Goal: Task Accomplishment & Management: Manage account settings

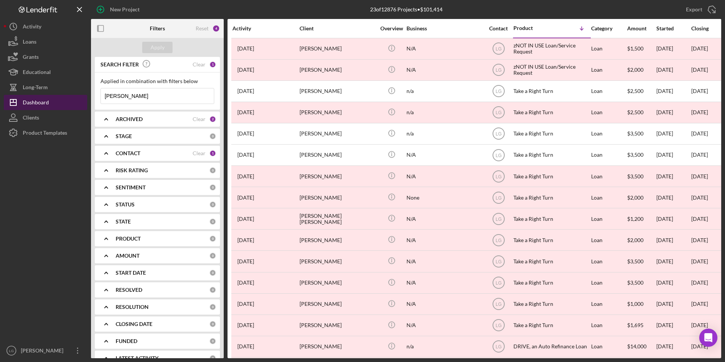
drag, startPoint x: 137, startPoint y: 96, endPoint x: 63, endPoint y: 98, distance: 74.4
click at [63, 98] on div "New Project 23 of 12876 Projects • $101,414 [PERSON_NAME] Export Icon/Export Fi…" at bounding box center [362, 179] width 717 height 358
click at [151, 48] on div "Apply" at bounding box center [158, 47] width 14 height 11
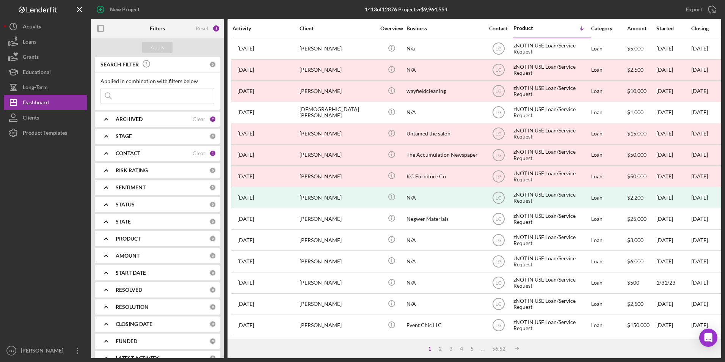
click at [170, 119] on div "ARCHIVED" at bounding box center [154, 119] width 77 height 6
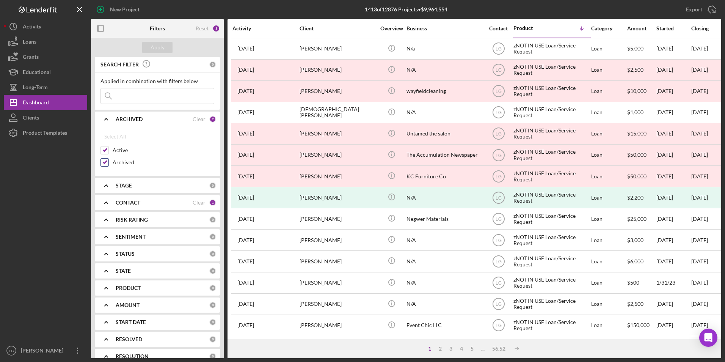
click at [101, 160] on input "Archived" at bounding box center [105, 163] width 8 height 8
checkbox input "false"
click at [150, 52] on button "Apply" at bounding box center [157, 47] width 30 height 11
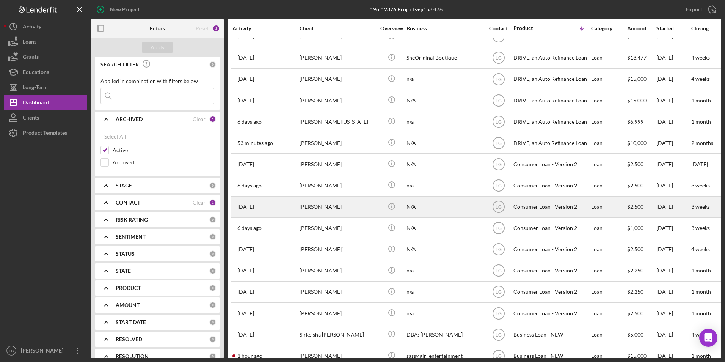
scroll to position [94, 0]
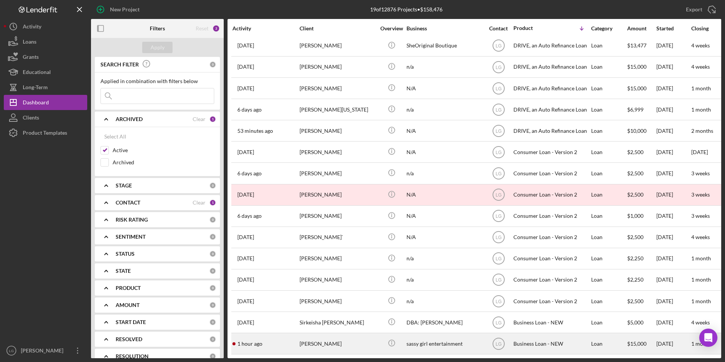
click at [303, 341] on div "[PERSON_NAME]" at bounding box center [338, 343] width 76 height 20
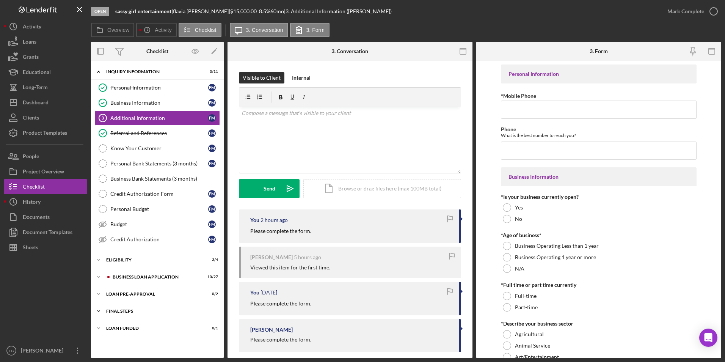
drag, startPoint x: 123, startPoint y: 328, endPoint x: 121, endPoint y: 317, distance: 10.8
click at [123, 327] on div "LOAN FUNDED" at bounding box center [152, 328] width 93 height 5
click at [119, 309] on div "FINAL STEPS" at bounding box center [160, 311] width 108 height 5
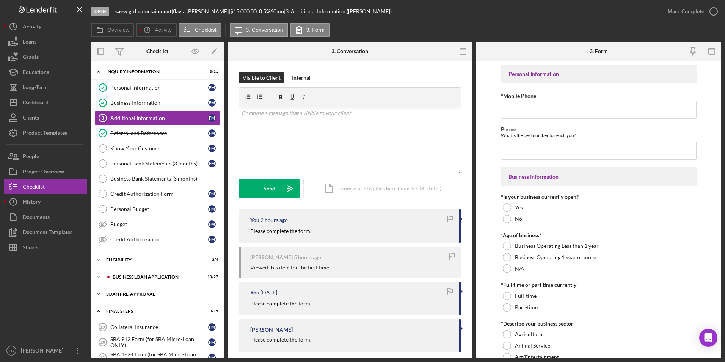
click at [119, 294] on div "LOAN PRE-APPROVAL" at bounding box center [160, 294] width 108 height 5
click at [121, 276] on div "BUSINESS LOAN APPLICATION" at bounding box center [164, 277] width 102 height 5
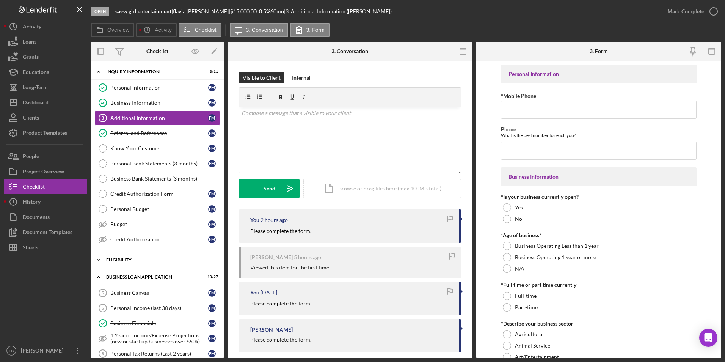
click at [121, 262] on div "ELIGIBILITY" at bounding box center [160, 259] width 108 height 5
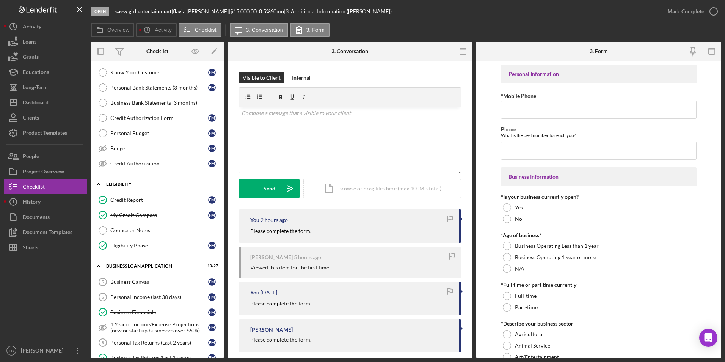
scroll to position [152, 0]
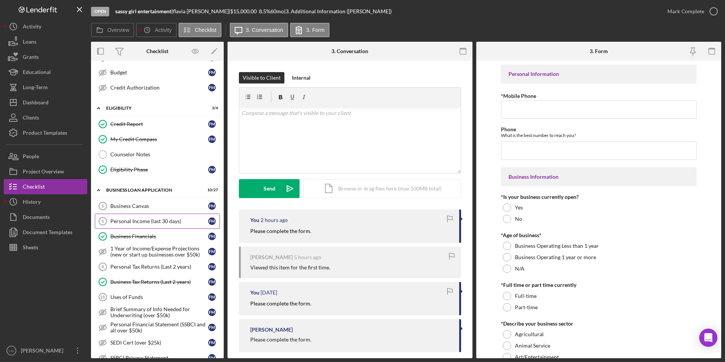
click at [132, 201] on link "Business Canvas 5 Business Canvas f m" at bounding box center [157, 205] width 125 height 15
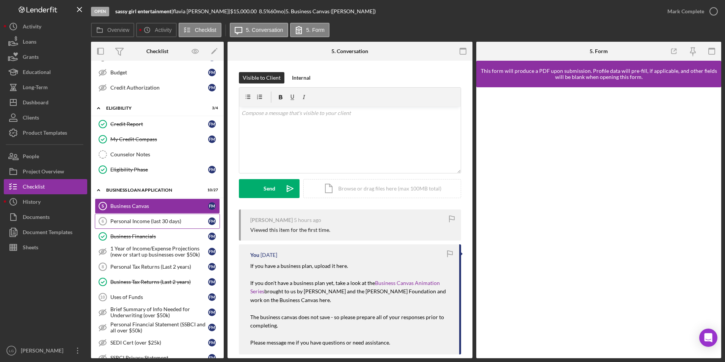
click at [170, 218] on div "Personal Income (last 30 days)" at bounding box center [159, 221] width 98 height 6
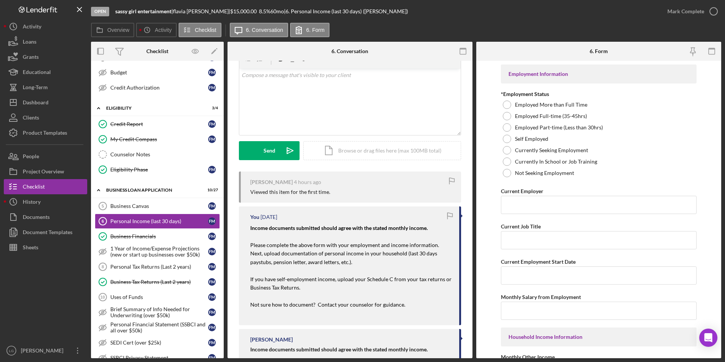
scroll to position [114, 0]
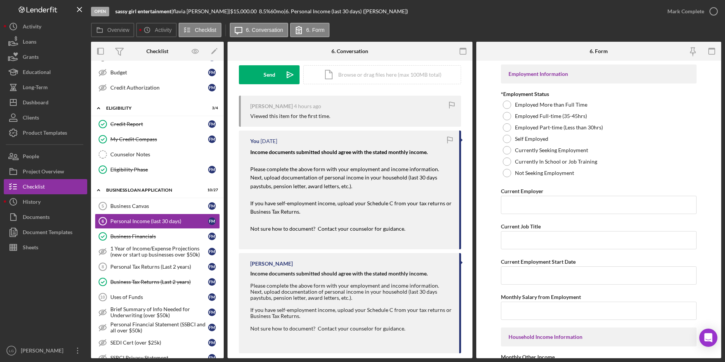
drag, startPoint x: 246, startPoint y: 168, endPoint x: 356, endPoint y: 213, distance: 119.0
click at [356, 213] on div "You [DATE] Income documents submitted should agree with the stated monthly inco…" at bounding box center [350, 189] width 222 height 118
drag, startPoint x: 356, startPoint y: 213, endPoint x: 300, endPoint y: 175, distance: 68.6
copy div "Please complete the above form with your employment and income information. Nex…"
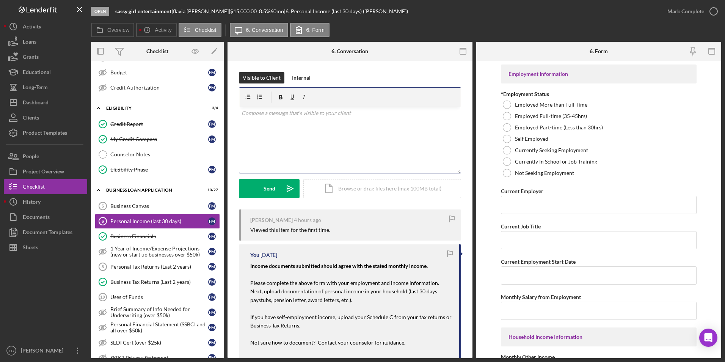
click at [277, 127] on div "v Color teal Color pink Remove color Add row above Add row below Add column bef…" at bounding box center [349, 140] width 221 height 66
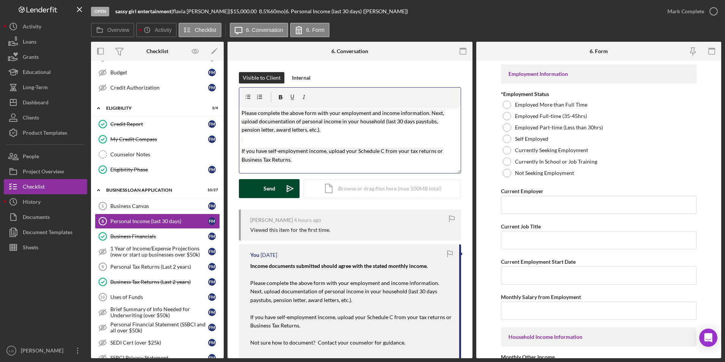
click at [267, 192] on div "Send" at bounding box center [270, 188] width 12 height 19
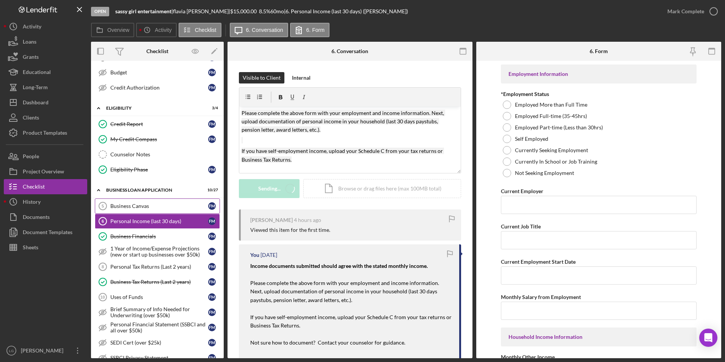
click at [162, 207] on div "Business Canvas" at bounding box center [159, 206] width 98 height 6
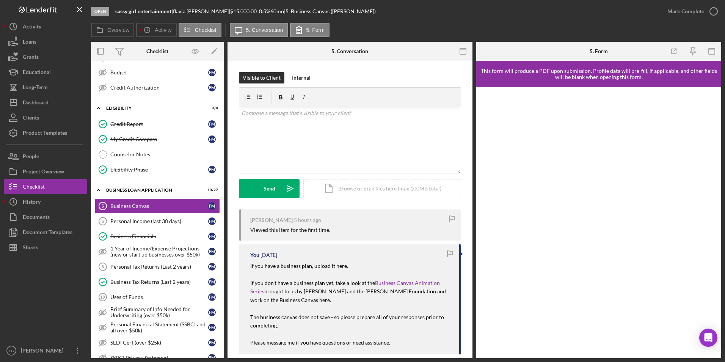
scroll to position [76, 0]
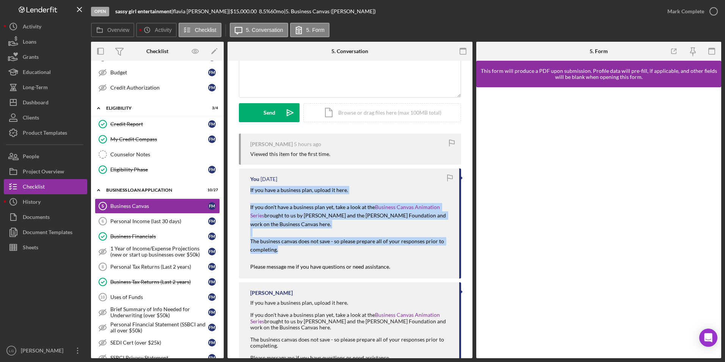
drag, startPoint x: 244, startPoint y: 192, endPoint x: 441, endPoint y: 248, distance: 204.4
click at [441, 248] on div "You [DATE] If you have a business plan, upload it here. If you don't have a bus…" at bounding box center [350, 223] width 222 height 110
copy div "If you have a business plan, upload it here. If you don't have a business plan …"
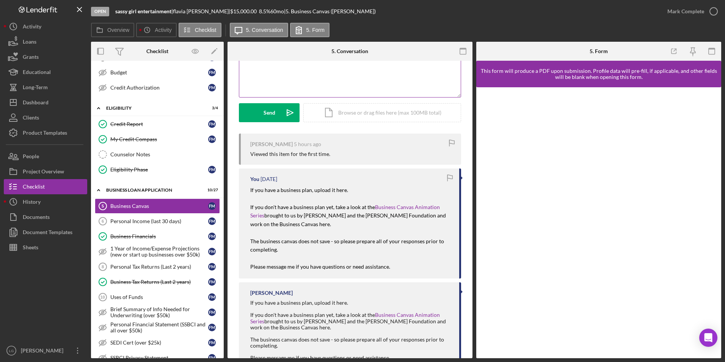
click at [292, 62] on div "v Color teal Color pink Remove color Add row above Add row below Add column bef…" at bounding box center [349, 64] width 221 height 66
click at [292, 71] on div "v Color teal Color pink Remove color Add row above Add row below Add column bef…" at bounding box center [349, 64] width 221 height 66
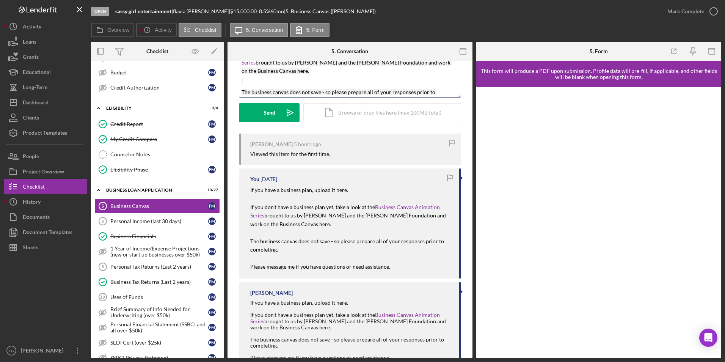
scroll to position [9, 0]
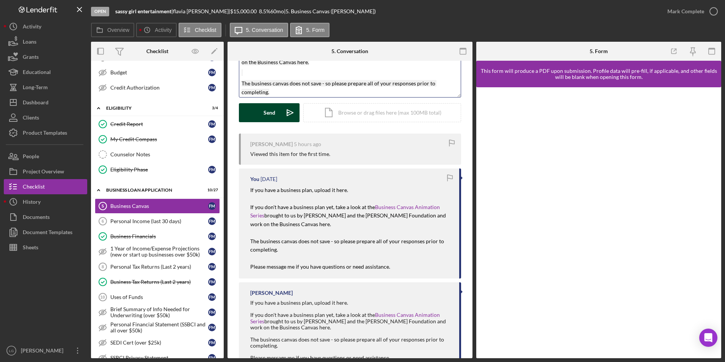
click at [265, 110] on div "Send" at bounding box center [270, 112] width 12 height 19
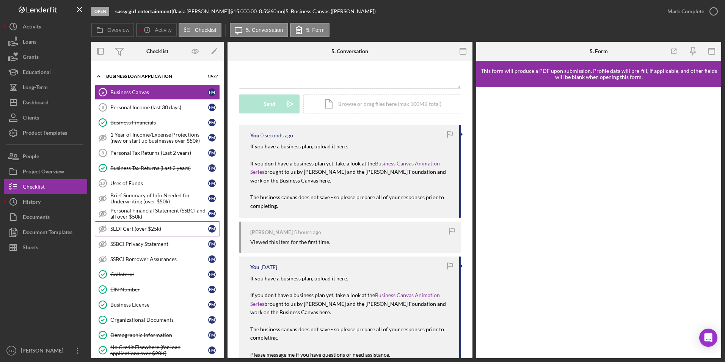
scroll to position [341, 0]
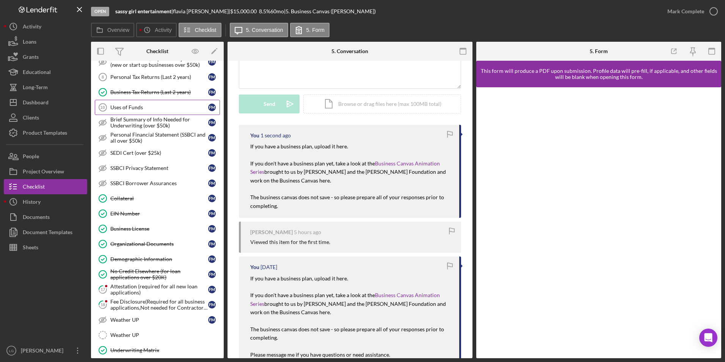
click at [153, 103] on link "Uses of Funds 10 Uses of Funds f m" at bounding box center [157, 107] width 125 height 15
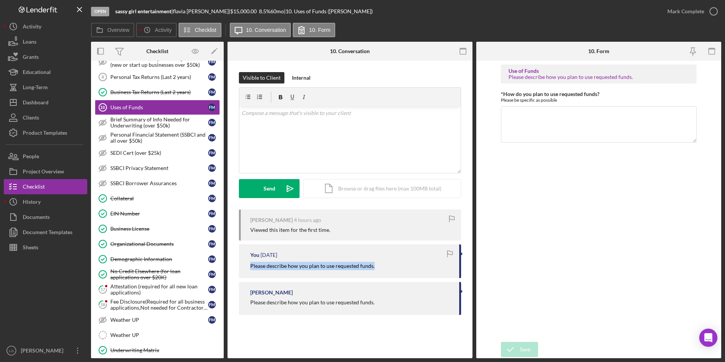
drag, startPoint x: 246, startPoint y: 265, endPoint x: 377, endPoint y: 261, distance: 130.1
click at [377, 261] on div "You [DATE] Please describe how you plan to use requested funds." at bounding box center [350, 260] width 222 height 33
drag, startPoint x: 377, startPoint y: 261, endPoint x: 340, endPoint y: 265, distance: 37.1
copy mark "Please describe how you plan to use requested funds."
click at [334, 115] on p at bounding box center [350, 113] width 217 height 8
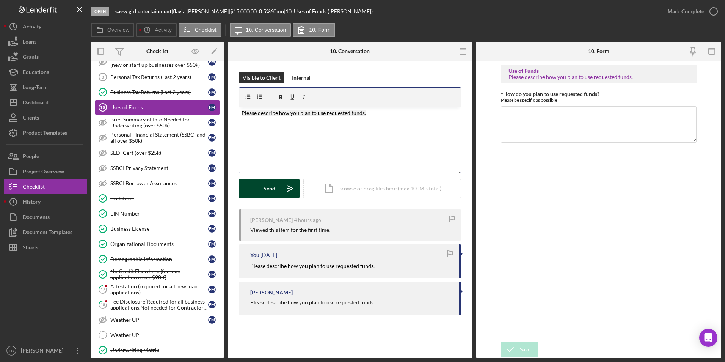
click at [261, 187] on button "Send Icon/icon-invite-send" at bounding box center [269, 188] width 61 height 19
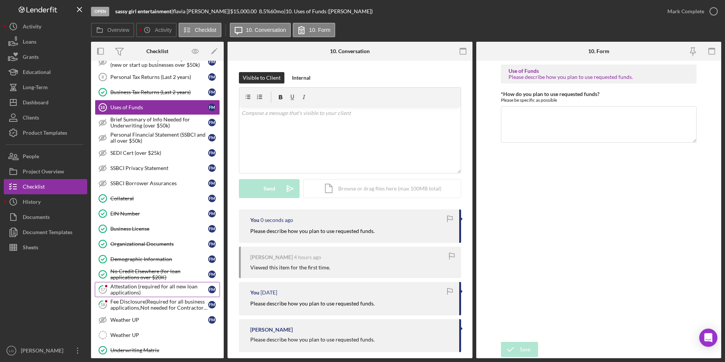
scroll to position [455, 0]
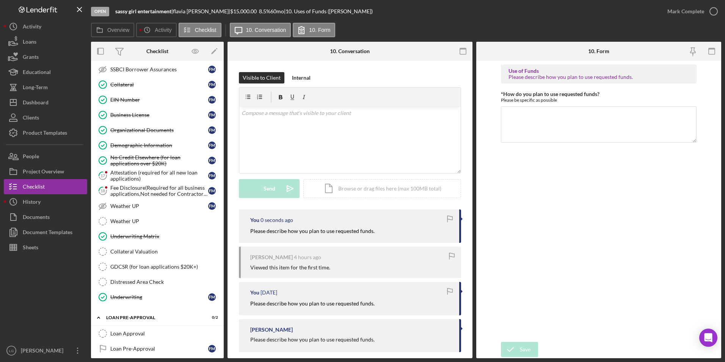
click at [158, 174] on div "Attestation (required for all new loan applications)" at bounding box center [159, 176] width 98 height 12
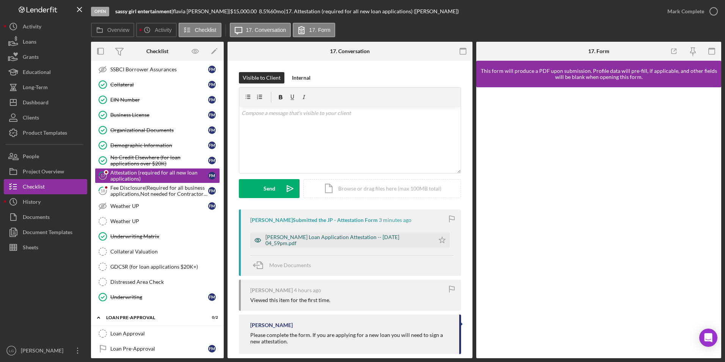
scroll to position [11, 0]
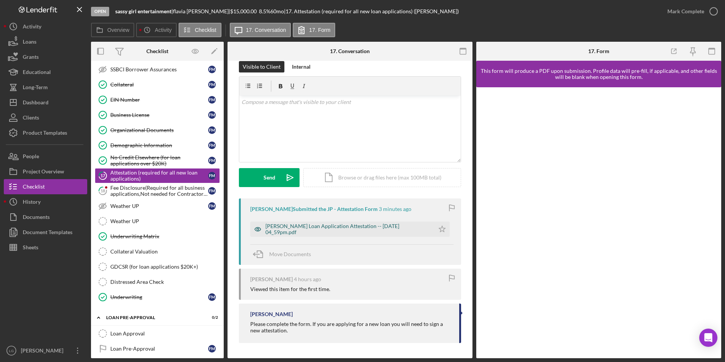
click at [315, 230] on div "[PERSON_NAME] Loan Application Attestation -- [DATE] 04_59pm.pdf" at bounding box center [347, 229] width 165 height 12
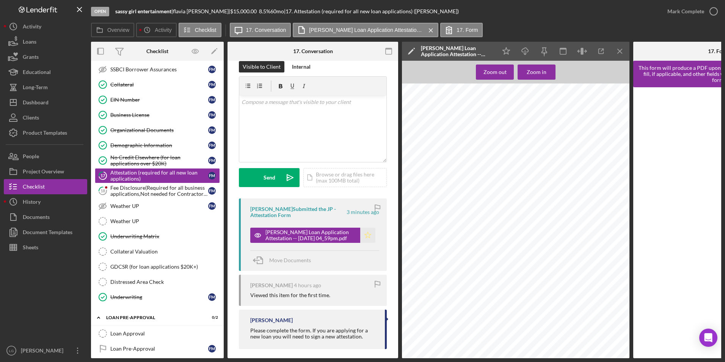
click at [365, 234] on polygon "button" at bounding box center [368, 235] width 6 height 6
drag, startPoint x: 676, startPoint y: 9, endPoint x: 507, endPoint y: 13, distance: 168.4
click at [675, 9] on div "Mark Complete" at bounding box center [685, 11] width 37 height 15
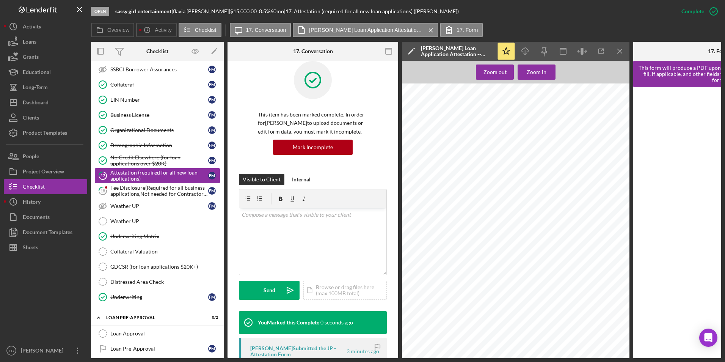
scroll to position [124, 0]
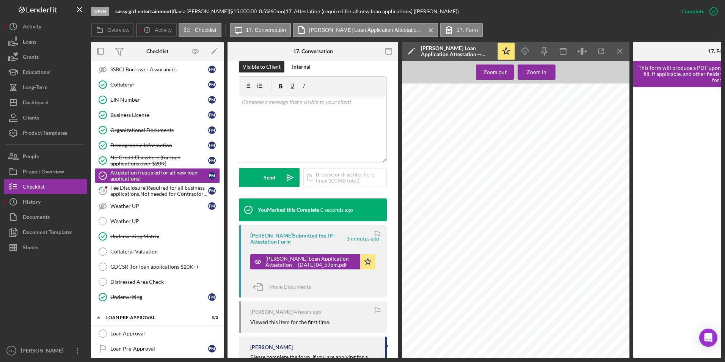
click at [181, 188] on div "Fee Disclosure(Required for all business applications,Not needed for Contractor…" at bounding box center [159, 191] width 98 height 12
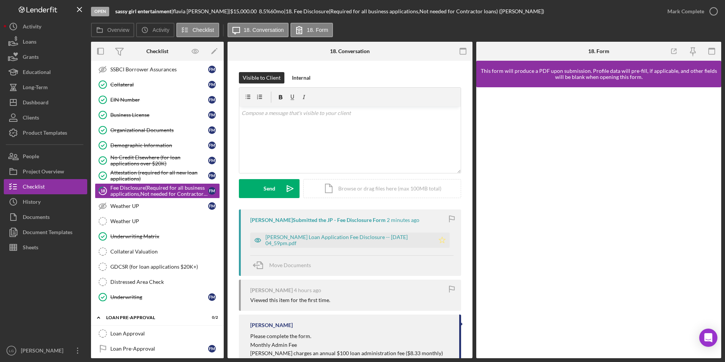
click at [435, 240] on icon "Icon/Star" at bounding box center [442, 239] width 15 height 15
click at [680, 12] on div "Mark Complete" at bounding box center [685, 11] width 37 height 15
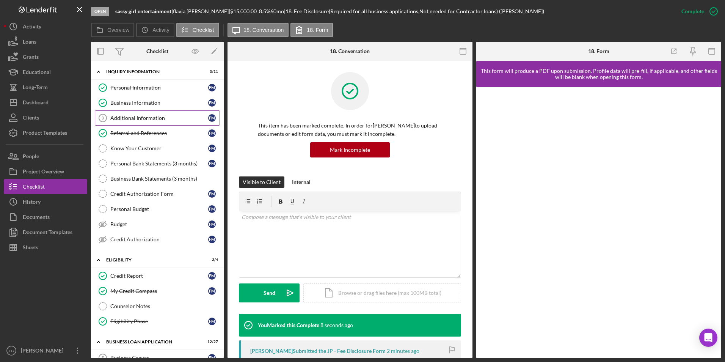
click at [121, 112] on link "Additional Information 3 Additional Information f m" at bounding box center [157, 117] width 125 height 15
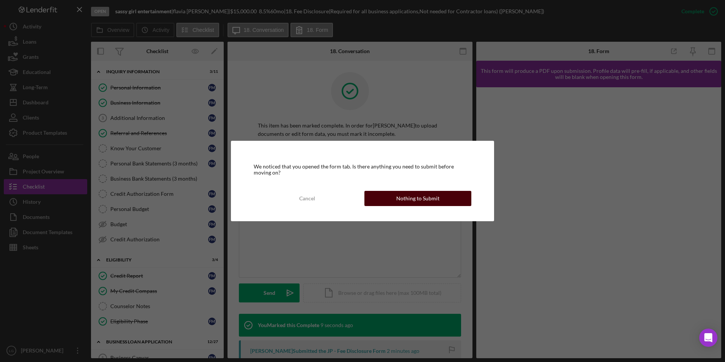
click at [398, 202] on div "Nothing to Submit" at bounding box center [417, 198] width 43 height 15
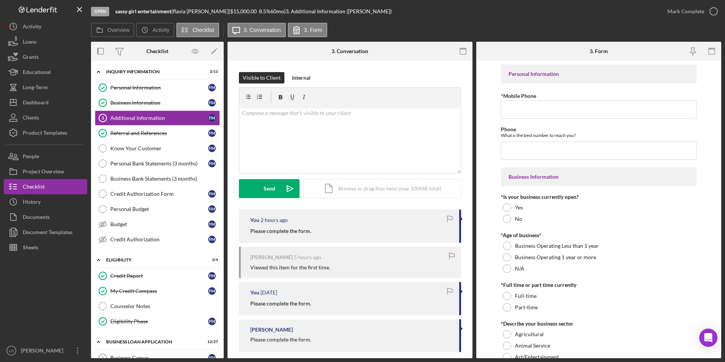
drag, startPoint x: 250, startPoint y: 232, endPoint x: 343, endPoint y: 242, distance: 93.1
click at [343, 242] on div "You 2 hours ago Please complete the form." at bounding box center [350, 225] width 222 height 33
copy mark "Please complete the form."
click at [266, 113] on p at bounding box center [350, 113] width 217 height 8
click at [262, 187] on button "Send Icon/icon-invite-send" at bounding box center [269, 188] width 61 height 19
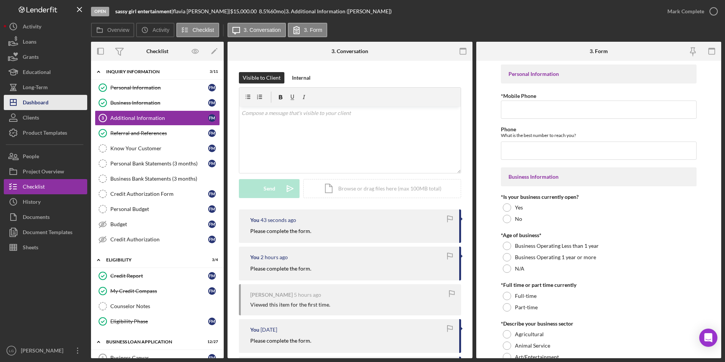
drag, startPoint x: 30, startPoint y: 96, endPoint x: 47, endPoint y: 106, distance: 20.0
click at [30, 96] on div "Dashboard" at bounding box center [36, 103] width 26 height 17
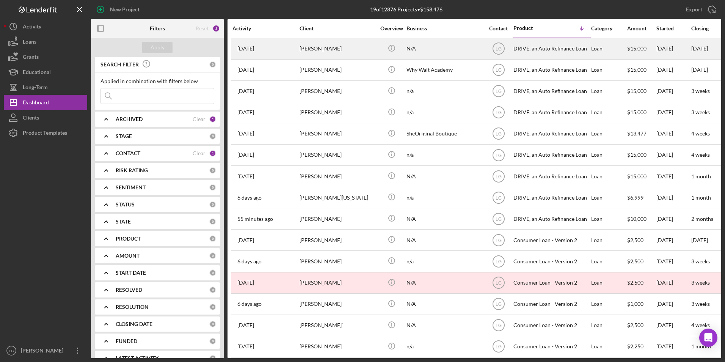
click at [323, 47] on div "[PERSON_NAME]" at bounding box center [338, 49] width 76 height 20
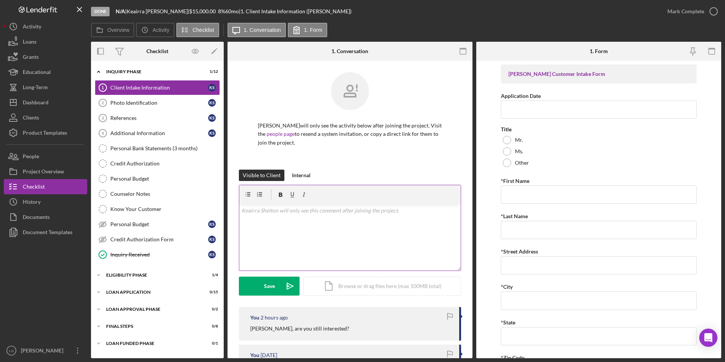
scroll to position [114, 0]
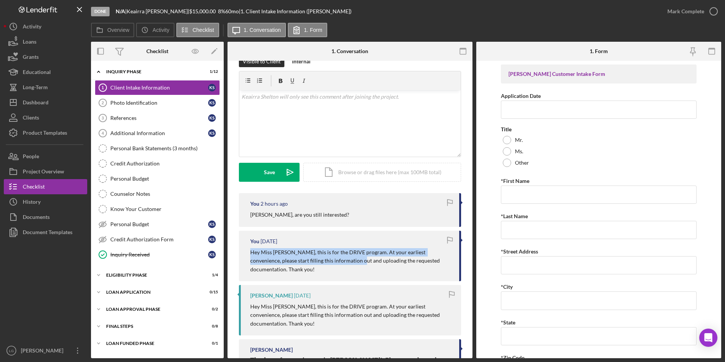
drag, startPoint x: 245, startPoint y: 251, endPoint x: 332, endPoint y: 265, distance: 88.3
click at [332, 265] on div "You [DATE] Hey Miss [PERSON_NAME], this is for the DRIVE program. At your earli…" at bounding box center [350, 256] width 222 height 50
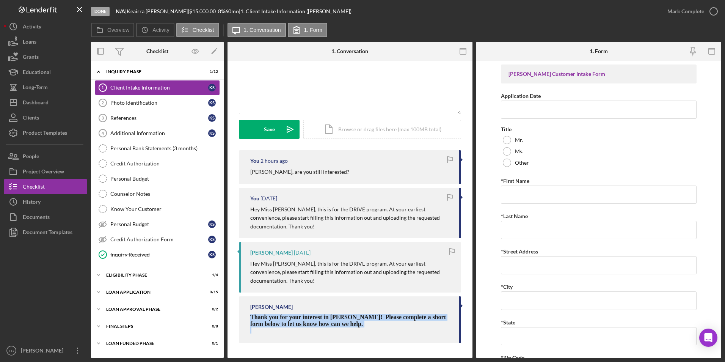
drag, startPoint x: 246, startPoint y: 317, endPoint x: 410, endPoint y: 328, distance: 164.6
click at [410, 328] on div "[PERSON_NAME] Thank you for your interest in [PERSON_NAME]! Please complete a s…" at bounding box center [350, 319] width 222 height 47
drag, startPoint x: 410, startPoint y: 328, endPoint x: 358, endPoint y: 324, distance: 52.5
copy div "Thank you for your interest in [PERSON_NAME]! Please complete a short form belo…"
click at [284, 80] on div "v Color teal Color pink Remove color Add row above Add row below Add column bef…" at bounding box center [349, 80] width 221 height 66
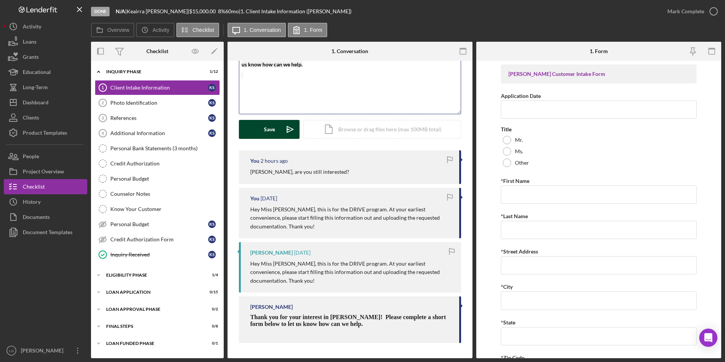
click at [267, 125] on div "Save" at bounding box center [269, 129] width 11 height 19
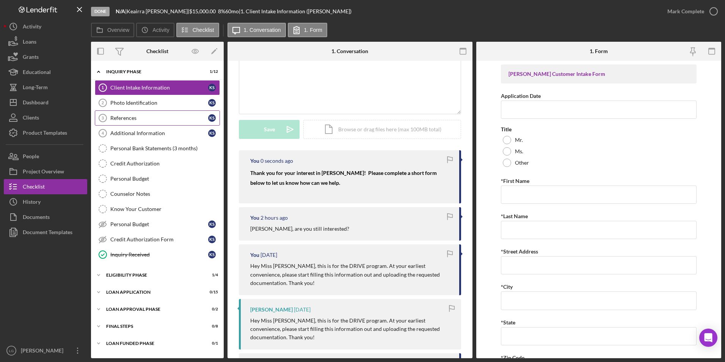
click at [133, 104] on div "Photo Identification" at bounding box center [159, 103] width 98 height 6
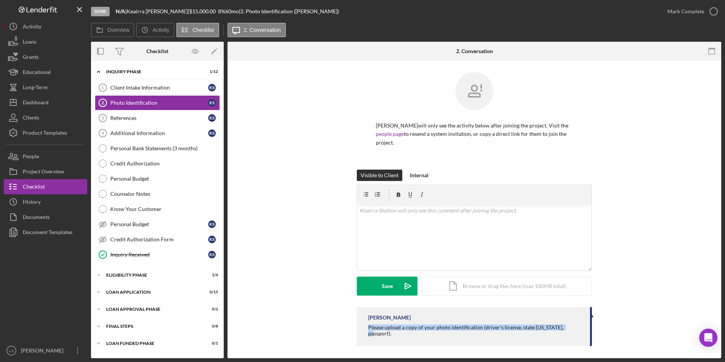
drag, startPoint x: 366, startPoint y: 330, endPoint x: 590, endPoint y: 329, distance: 223.7
click at [590, 329] on div "[PERSON_NAME] Please upload a copy of your photo identification (driver's licen…" at bounding box center [474, 326] width 235 height 39
drag, startPoint x: 590, startPoint y: 329, endPoint x: 518, endPoint y: 329, distance: 71.7
click at [455, 221] on div "v Color teal Color pink Remove color Add row above Add row below Add column bef…" at bounding box center [474, 237] width 234 height 66
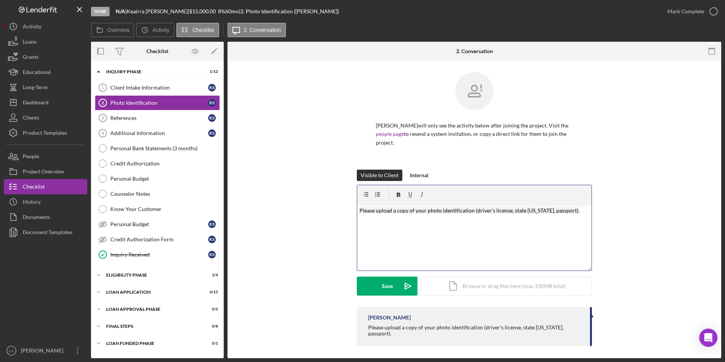
drag, startPoint x: 370, startPoint y: 286, endPoint x: 363, endPoint y: 266, distance: 21.7
click at [368, 276] on form "v Color teal Color pink Remove color Add row above Add row below Add column bef…" at bounding box center [474, 240] width 235 height 111
click at [116, 117] on div "References" at bounding box center [159, 118] width 98 height 6
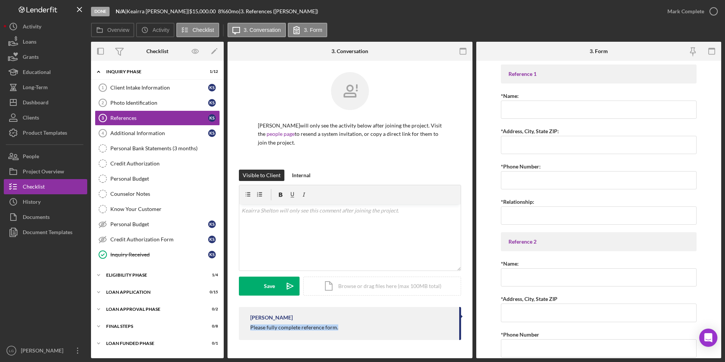
drag, startPoint x: 244, startPoint y: 327, endPoint x: 382, endPoint y: 327, distance: 137.7
click at [382, 327] on div "[PERSON_NAME] Please fully complete reference form." at bounding box center [350, 323] width 222 height 33
drag, startPoint x: 382, startPoint y: 327, endPoint x: 325, endPoint y: 328, distance: 56.5
copy div "Please fully complete reference form."
click at [303, 225] on div "v Color teal Color pink Remove color Add row above Add row below Add column bef…" at bounding box center [349, 237] width 221 height 66
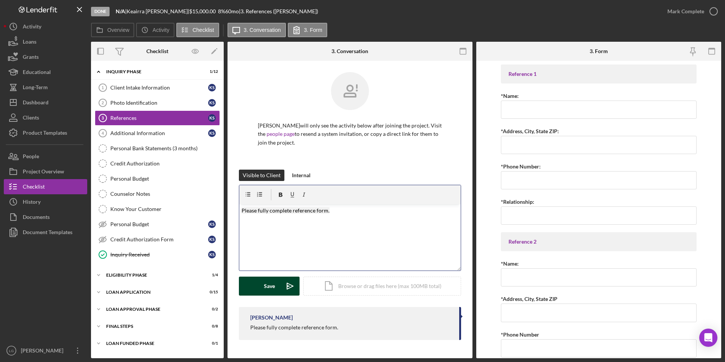
click at [256, 292] on button "Save Icon/icon-invite-send" at bounding box center [269, 285] width 61 height 19
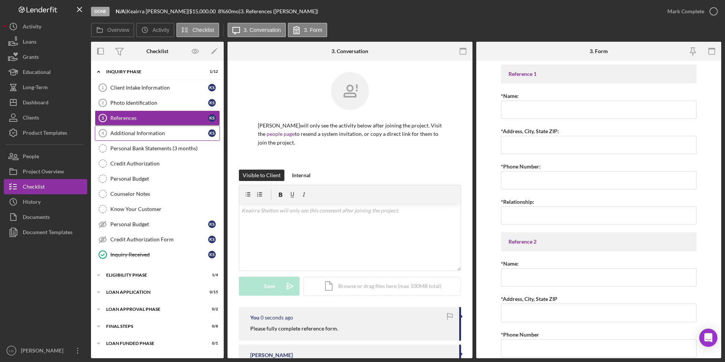
click at [146, 131] on div "Additional Information" at bounding box center [159, 133] width 98 height 6
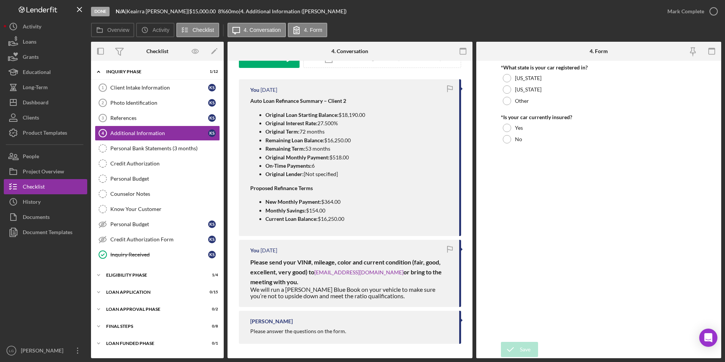
scroll to position [228, 0]
drag, startPoint x: 246, startPoint y: 328, endPoint x: 360, endPoint y: 328, distance: 113.4
click at [360, 328] on div "[PERSON_NAME] Please answer the questions on the form." at bounding box center [350, 326] width 222 height 33
drag, startPoint x: 360, startPoint y: 328, endPoint x: 319, endPoint y: 330, distance: 41.4
copy div "Please answer the questions on the form."
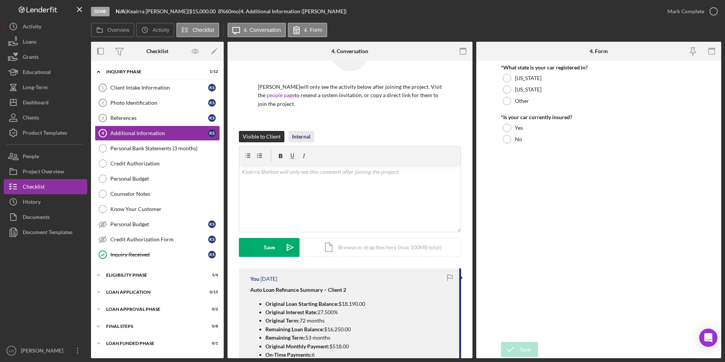
scroll to position [0, 0]
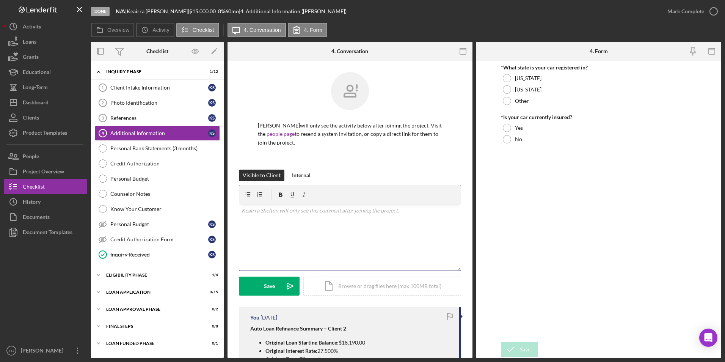
click at [270, 210] on p at bounding box center [350, 210] width 217 height 8
click at [259, 283] on button "Save Icon/icon-invite-send" at bounding box center [269, 285] width 61 height 19
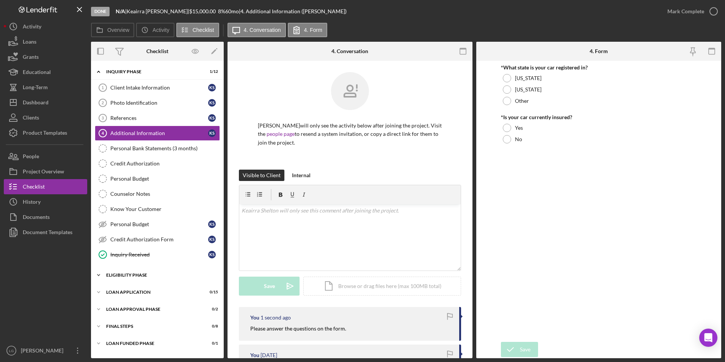
click at [147, 275] on div "Eligibility Phase" at bounding box center [160, 275] width 108 height 5
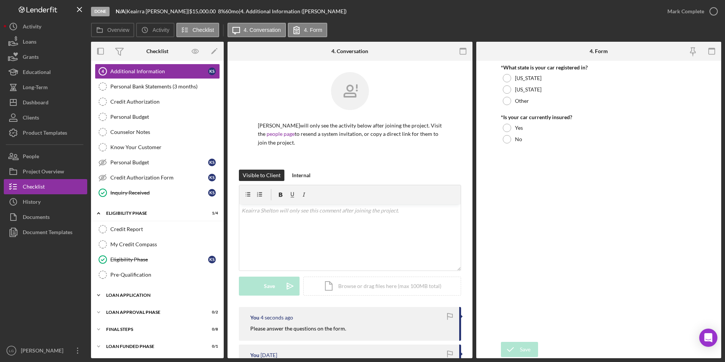
click at [134, 292] on div "Icon/Expander Loan Application 0 / 15" at bounding box center [157, 294] width 133 height 15
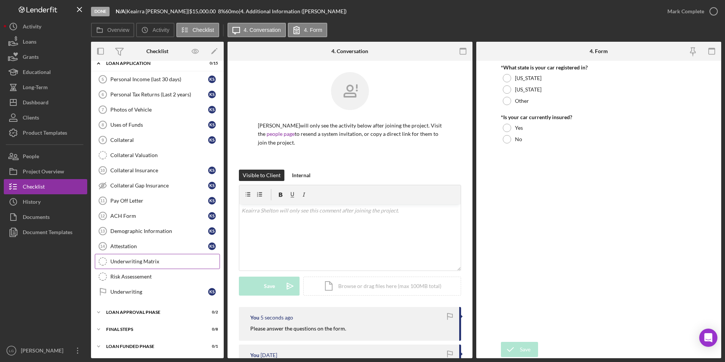
scroll to position [218, 0]
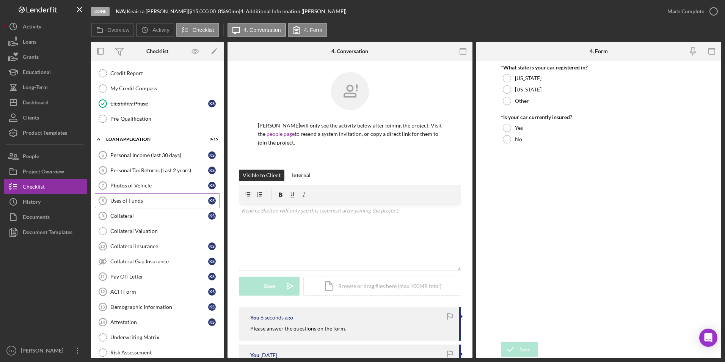
click at [157, 159] on link "Personal Income (last 30 days) 5 Personal Income (last 30 days) K S" at bounding box center [157, 155] width 125 height 15
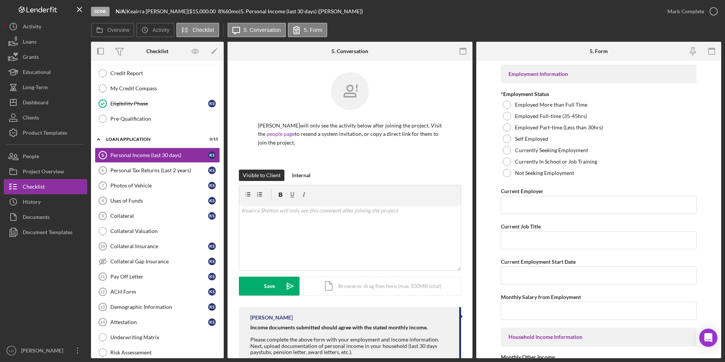
scroll to position [64, 0]
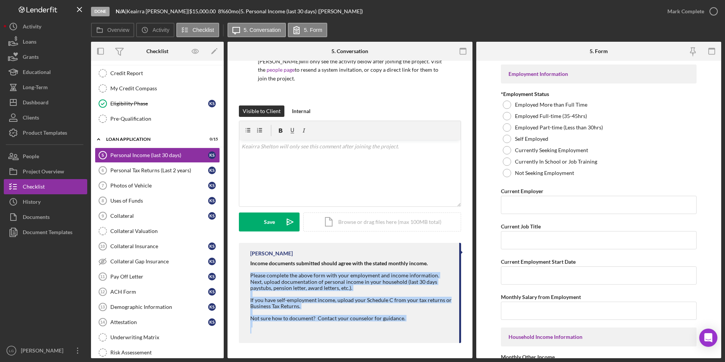
drag, startPoint x: 250, startPoint y: 273, endPoint x: 408, endPoint y: 330, distance: 168.1
click at [408, 330] on div "[PERSON_NAME] Income documents submitted should agree with the stated monthly i…" at bounding box center [350, 293] width 222 height 100
copy div "Please complete the above form with your employment and income information. Nex…"
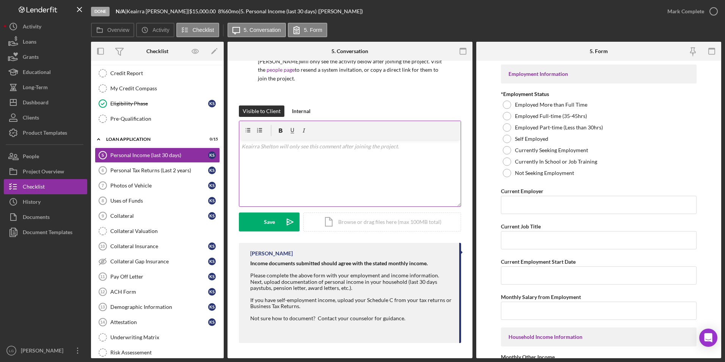
click at [311, 164] on div "v Color teal Color pink Remove color Add row above Add row below Add column bef…" at bounding box center [349, 173] width 221 height 66
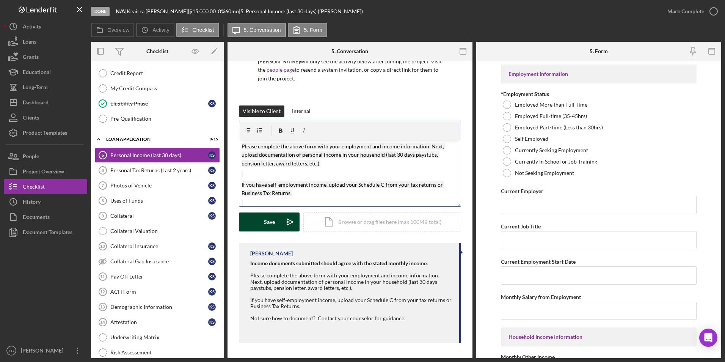
scroll to position [34, 0]
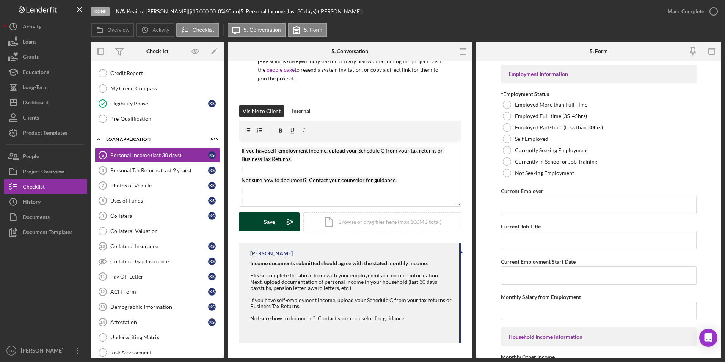
click at [253, 218] on button "Save Icon/icon-invite-send" at bounding box center [269, 221] width 61 height 19
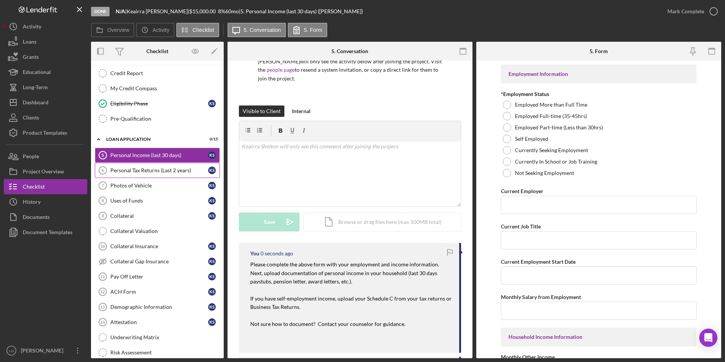
click at [153, 170] on div "Personal Tax Returns (Last 2 years)" at bounding box center [159, 170] width 98 height 6
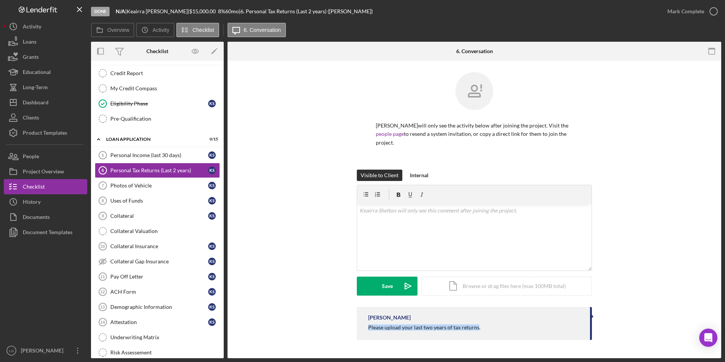
drag, startPoint x: 367, startPoint y: 328, endPoint x: 477, endPoint y: 325, distance: 110.4
click at [477, 325] on div "[PERSON_NAME] Please upload your last two years of tax returns." at bounding box center [474, 323] width 235 height 33
drag, startPoint x: 477, startPoint y: 325, endPoint x: 454, endPoint y: 330, distance: 23.6
copy div "Please upload your last two years of tax returns"
click at [453, 217] on div "v Color teal Color pink Remove color Add row above Add row below Add column bef…" at bounding box center [474, 237] width 234 height 66
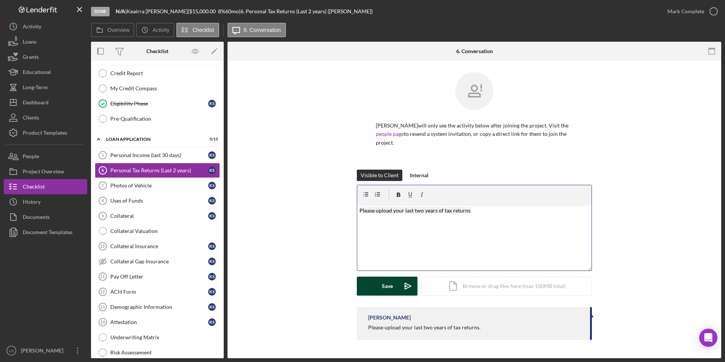
click at [365, 287] on button "Save Icon/icon-invite-send" at bounding box center [387, 285] width 61 height 19
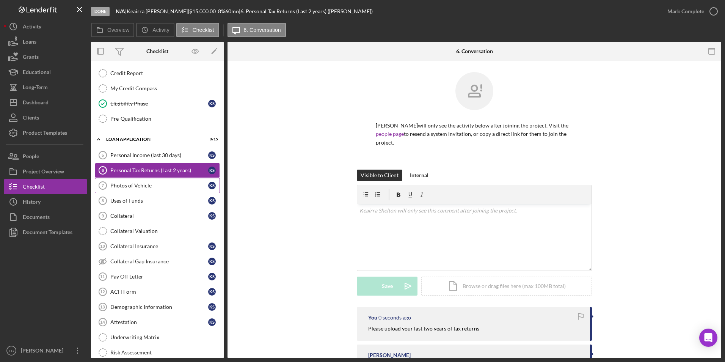
click at [133, 178] on link "Photos of Vehicle 7 Photos of Vehicle K S" at bounding box center [157, 185] width 125 height 15
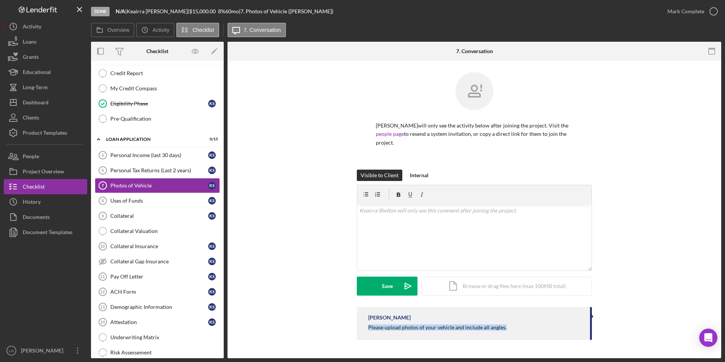
drag, startPoint x: 366, startPoint y: 329, endPoint x: 539, endPoint y: 328, distance: 173.3
click at [539, 328] on div "[PERSON_NAME] Please upload photos of your vehicle and include all angles." at bounding box center [474, 323] width 235 height 33
drag, startPoint x: 539, startPoint y: 328, endPoint x: 488, endPoint y: 327, distance: 51.6
click at [454, 217] on div "v Color teal Color pink Remove color Add row above Add row below Add column bef…" at bounding box center [474, 237] width 234 height 66
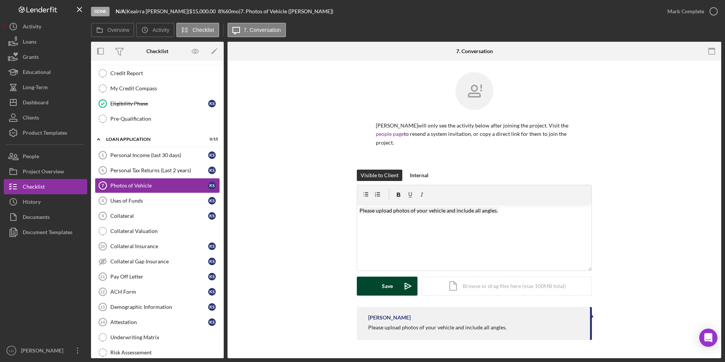
click at [375, 282] on button "Save Icon/icon-invite-send" at bounding box center [387, 285] width 61 height 19
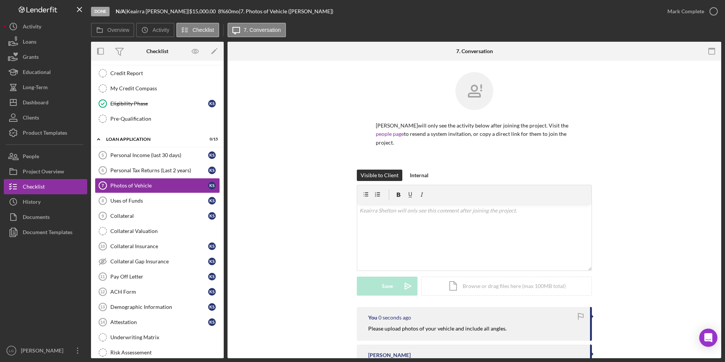
click at [165, 198] on div "Uses of Funds" at bounding box center [159, 201] width 98 height 6
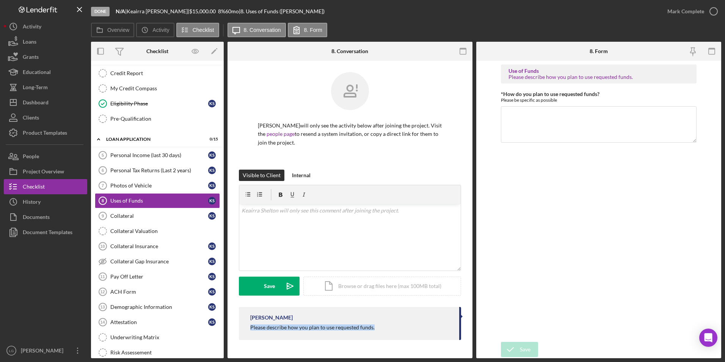
drag, startPoint x: 375, startPoint y: 327, endPoint x: 230, endPoint y: 327, distance: 144.9
click at [230, 327] on div "[PERSON_NAME] will only see the activity below after joining the project. Visit…" at bounding box center [350, 208] width 245 height 294
drag, startPoint x: 230, startPoint y: 327, endPoint x: 260, endPoint y: 326, distance: 30.0
copy div "Please describe how you plan to use requested funds."
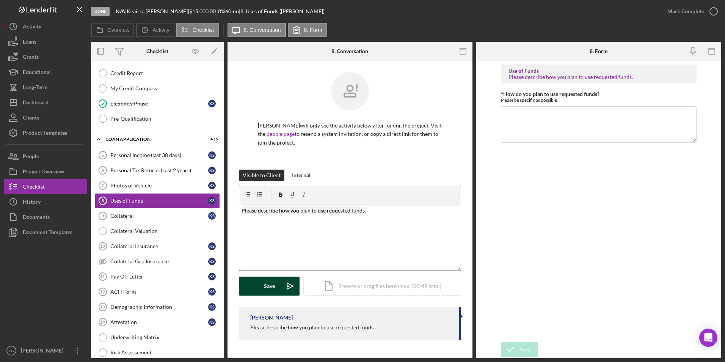
click at [262, 289] on button "Save Icon/icon-invite-send" at bounding box center [269, 285] width 61 height 19
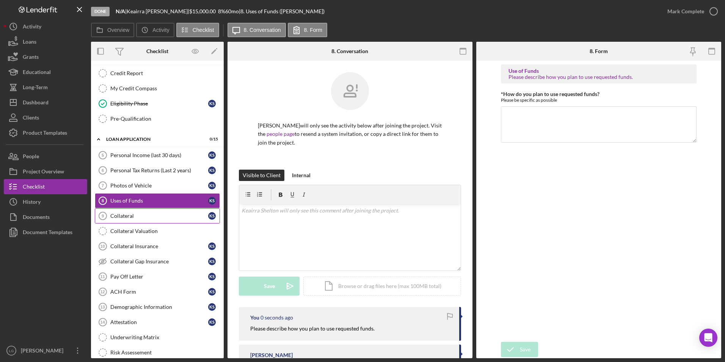
click at [150, 220] on link "Collateral 9 Collateral K S" at bounding box center [157, 215] width 125 height 15
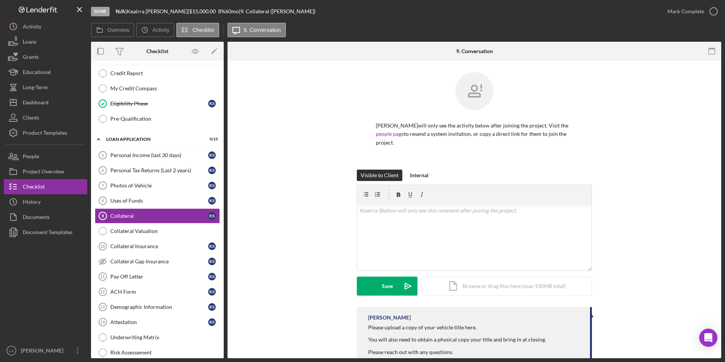
scroll to position [22, 0]
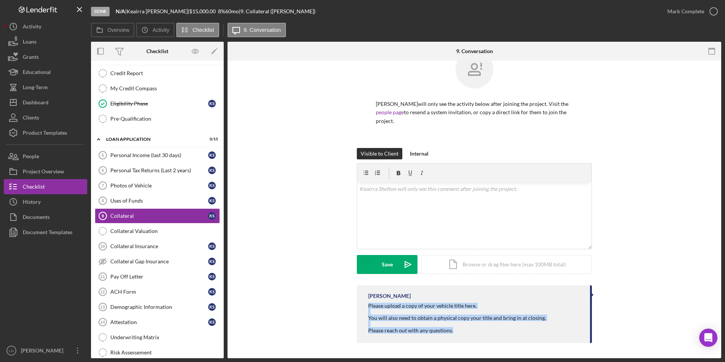
drag, startPoint x: 372, startPoint y: 305, endPoint x: 466, endPoint y: 331, distance: 97.4
click at [466, 331] on div "[PERSON_NAME] Please upload a copy of your vehicle title here. You will also ne…" at bounding box center [474, 314] width 235 height 58
drag, startPoint x: 466, startPoint y: 331, endPoint x: 431, endPoint y: 306, distance: 43.2
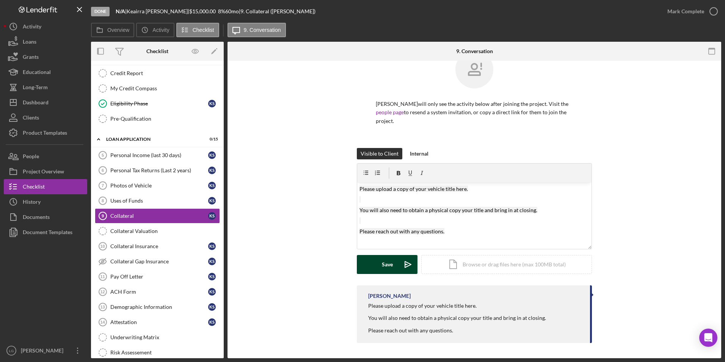
click at [387, 269] on div "Save" at bounding box center [387, 264] width 11 height 19
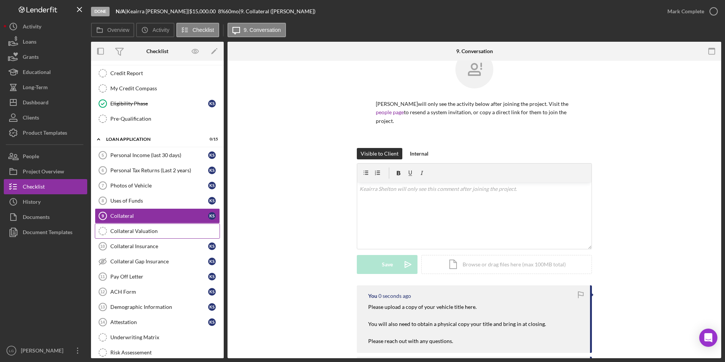
click at [149, 237] on link "Collateral Valuation Collateral Valuation" at bounding box center [157, 230] width 125 height 15
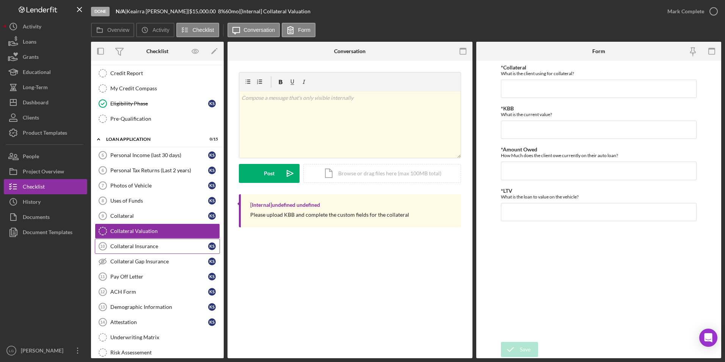
click at [167, 245] on div "Collateral Insurance" at bounding box center [159, 246] width 98 height 6
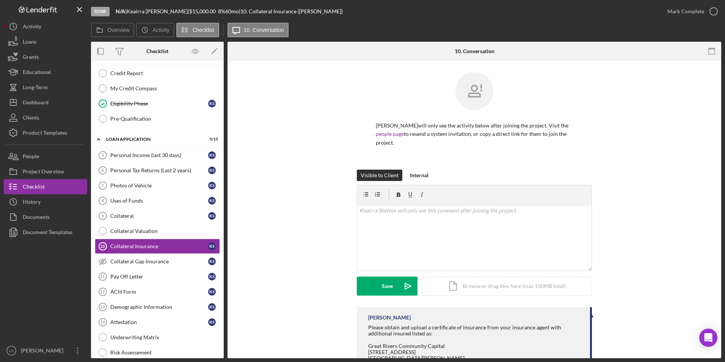
scroll to position [28, 0]
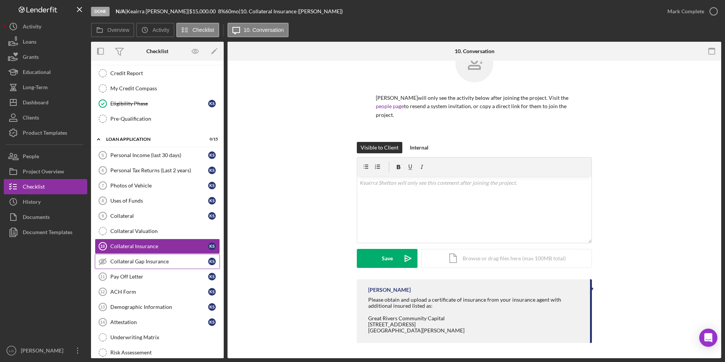
click at [166, 267] on link "Collateral Gap Insurance Collateral Gap Insurance K S" at bounding box center [157, 261] width 125 height 15
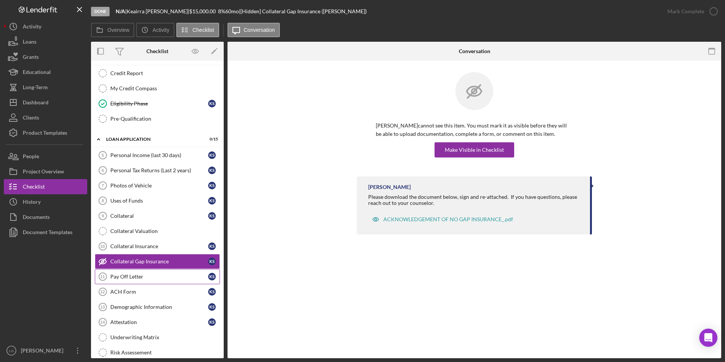
click at [157, 278] on div "Pay Off Letter" at bounding box center [159, 276] width 98 height 6
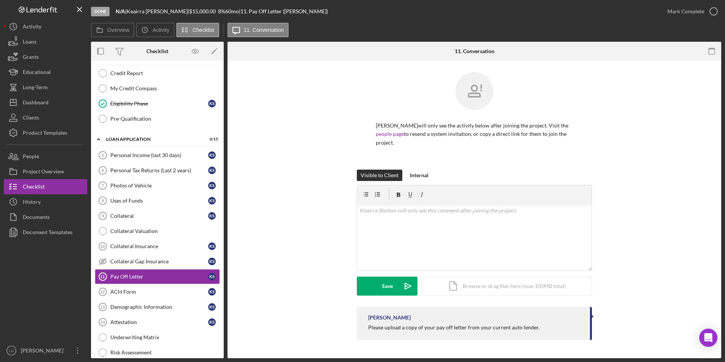
drag, startPoint x: 370, startPoint y: 328, endPoint x: 564, endPoint y: 327, distance: 193.4
click at [564, 327] on div "[PERSON_NAME] Please upload a copy of your pay off letter from your current aut…" at bounding box center [474, 323] width 235 height 33
drag, startPoint x: 564, startPoint y: 327, endPoint x: 509, endPoint y: 327, distance: 55.0
click at [433, 219] on div "v Color teal Color pink Remove color Add row above Add row below Add column bef…" at bounding box center [474, 237] width 234 height 66
drag, startPoint x: 424, startPoint y: 210, endPoint x: 393, endPoint y: 211, distance: 30.3
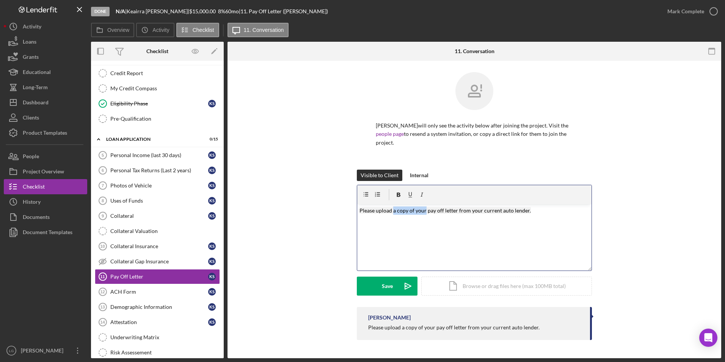
click at [393, 211] on mark "Please upload a copy of your pay off letter from your current auto lender." at bounding box center [444, 210] width 171 height 6
click at [427, 226] on div "v Color teal Color pink Remove color Add row above Add row below Add column bef…" at bounding box center [474, 237] width 234 height 66
click at [378, 287] on button "Save Icon/icon-invite-send" at bounding box center [387, 285] width 61 height 19
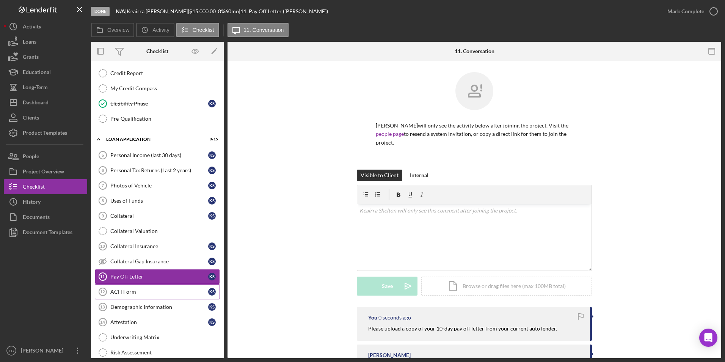
drag, startPoint x: 137, startPoint y: 292, endPoint x: 176, endPoint y: 284, distance: 39.8
click at [137, 292] on div "ACH Form" at bounding box center [159, 292] width 98 height 6
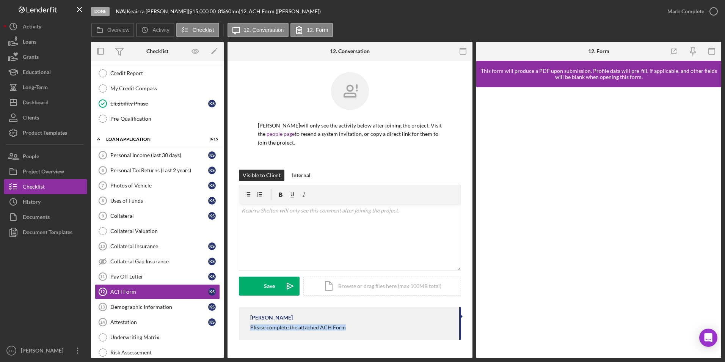
drag, startPoint x: 251, startPoint y: 325, endPoint x: 385, endPoint y: 324, distance: 133.1
click at [389, 323] on div "[PERSON_NAME] Please complete the attached ACH Form" at bounding box center [350, 323] width 222 height 33
drag, startPoint x: 385, startPoint y: 324, endPoint x: 327, endPoint y: 327, distance: 57.7
click at [337, 219] on div "v Color teal Color pink Remove color Add row above Add row below Add column bef…" at bounding box center [349, 237] width 221 height 66
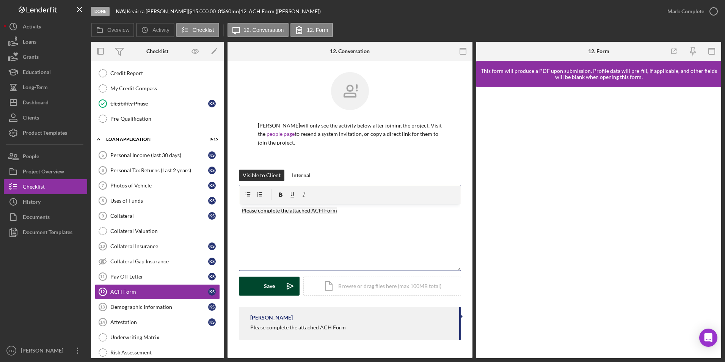
click at [260, 281] on button "Save Icon/icon-invite-send" at bounding box center [269, 285] width 61 height 19
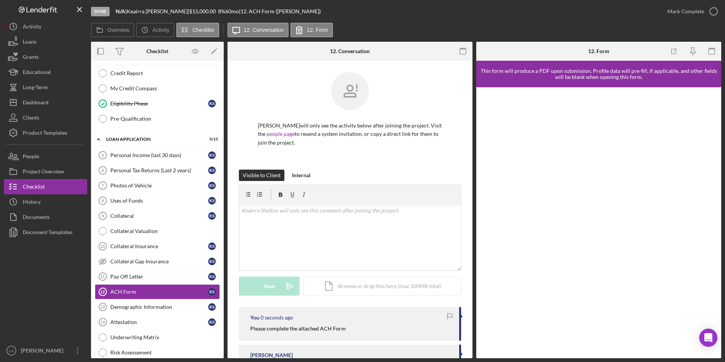
scroll to position [35, 0]
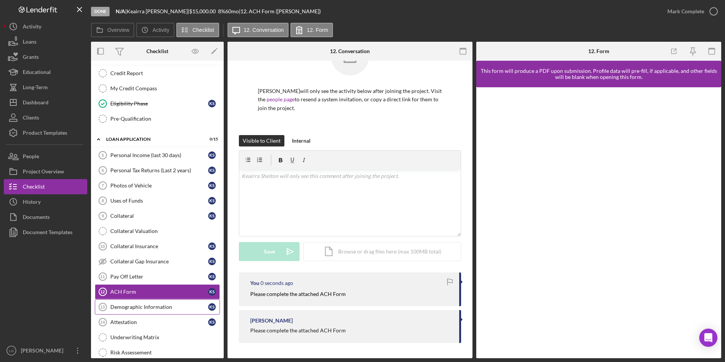
click at [149, 309] on div "Demographic Information" at bounding box center [159, 307] width 98 height 6
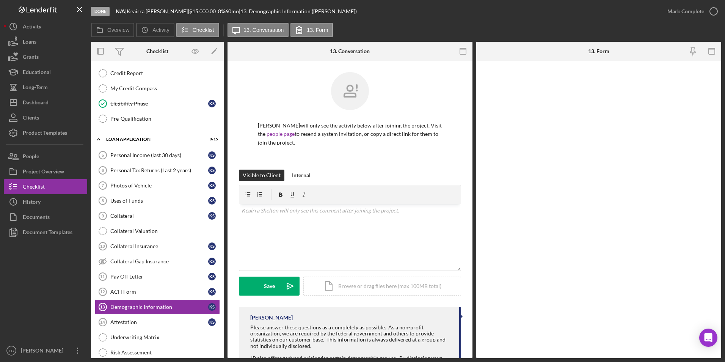
scroll to position [46, 0]
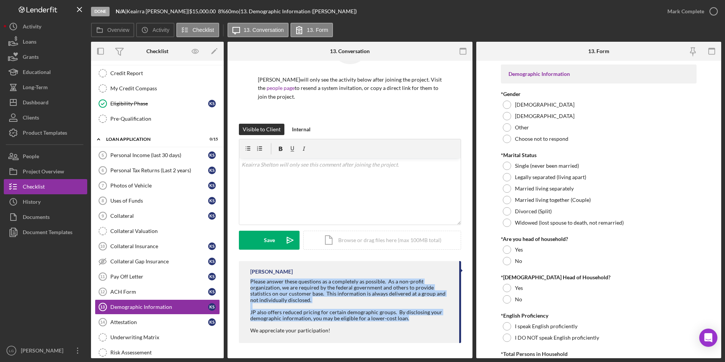
drag, startPoint x: 263, startPoint y: 280, endPoint x: 420, endPoint y: 319, distance: 161.3
click at [420, 319] on div "[PERSON_NAME] Please answer these questions as a completely as possible. As a n…" at bounding box center [350, 302] width 222 height 82
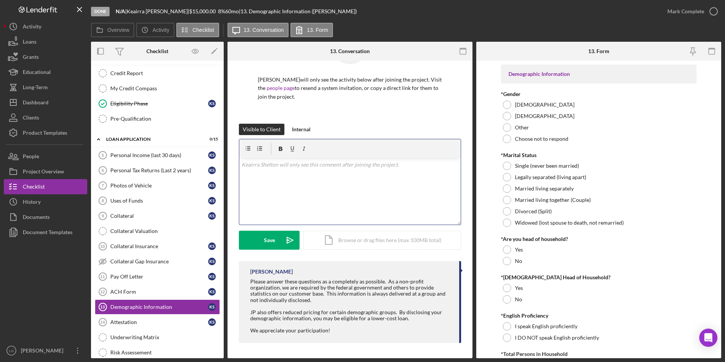
click at [366, 176] on div "v Color teal Color pink Remove color Add row above Add row below Add column bef…" at bounding box center [349, 191] width 221 height 66
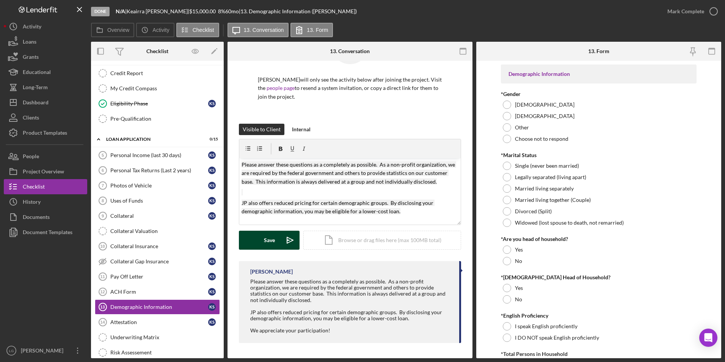
click at [267, 240] on div "Save" at bounding box center [269, 240] width 11 height 19
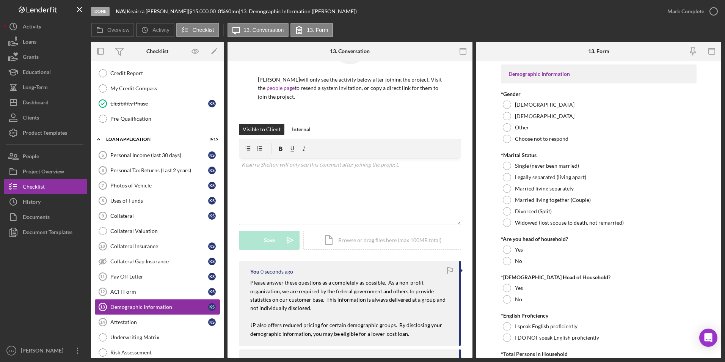
click at [135, 328] on link "Attestation 14 Attestation K S" at bounding box center [157, 321] width 125 height 15
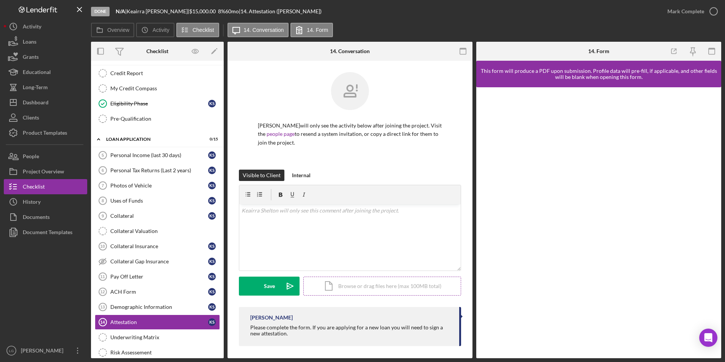
scroll to position [3, 0]
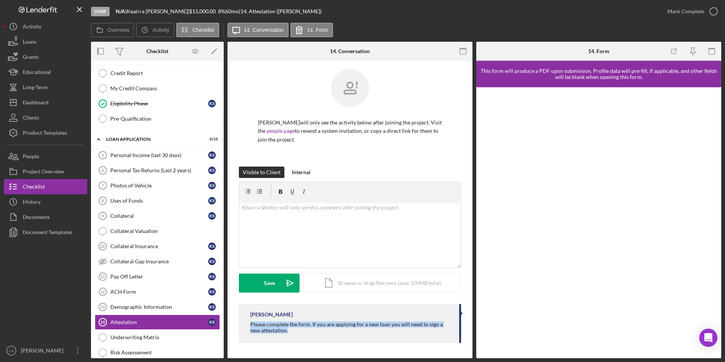
drag, startPoint x: 251, startPoint y: 324, endPoint x: 435, endPoint y: 330, distance: 184.4
click at [435, 330] on div "[PERSON_NAME] Please complete the form. If you are applying for a new loan you …" at bounding box center [350, 323] width 222 height 39
drag, startPoint x: 435, startPoint y: 330, endPoint x: 432, endPoint y: 325, distance: 6.1
click at [402, 220] on div "v Color teal Color pink Remove color Add row above Add row below Add column bef…" at bounding box center [349, 234] width 221 height 66
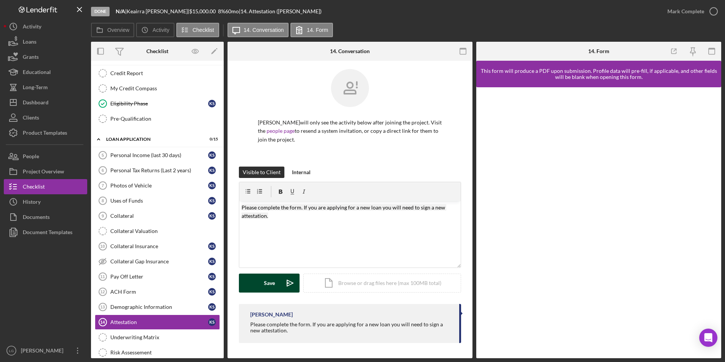
click at [258, 287] on button "Save Icon/icon-invite-send" at bounding box center [269, 282] width 61 height 19
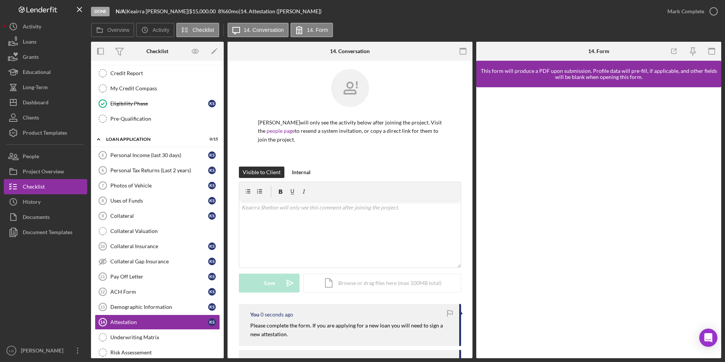
scroll to position [294, 0]
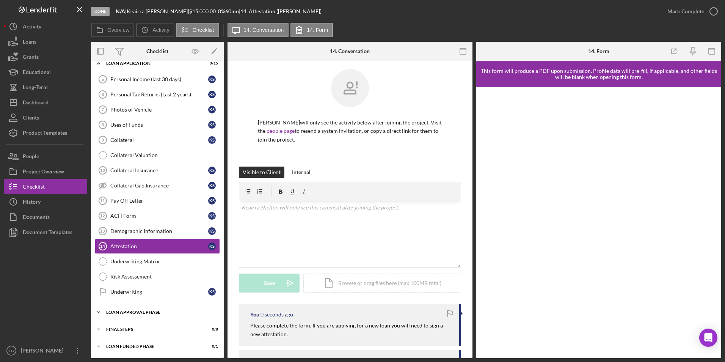
click at [126, 312] on div "Loan Approval Phase" at bounding box center [160, 312] width 108 height 5
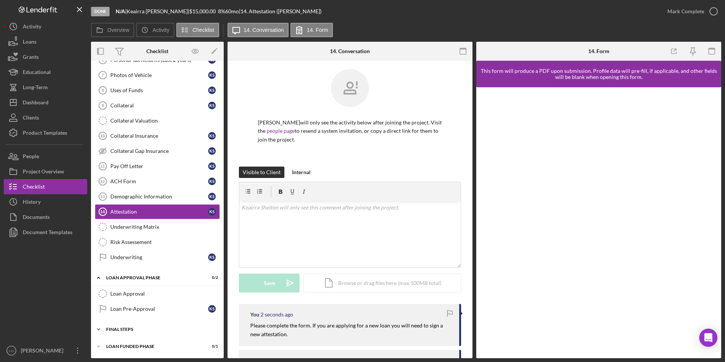
click at [129, 335] on div "Icon/Expander FINAL STEPS 0 / 8" at bounding box center [157, 329] width 133 height 15
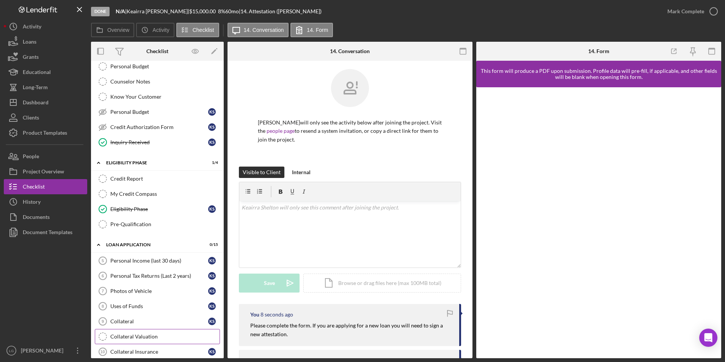
scroll to position [0, 0]
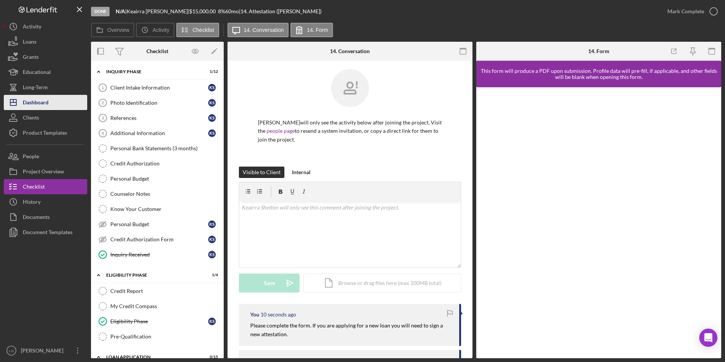
click at [55, 98] on button "Icon/Dashboard Dashboard" at bounding box center [45, 102] width 83 height 15
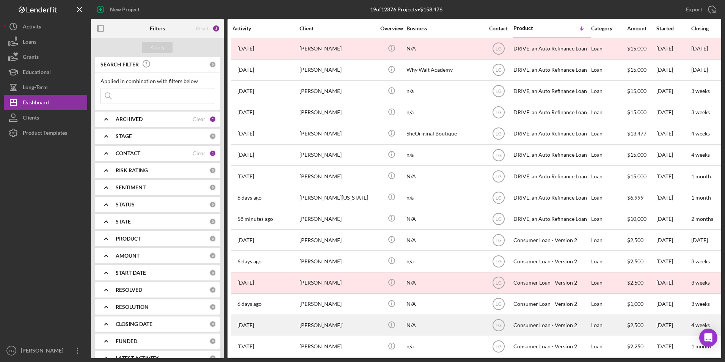
click at [314, 322] on div "[PERSON_NAME]`" at bounding box center [338, 325] width 76 height 20
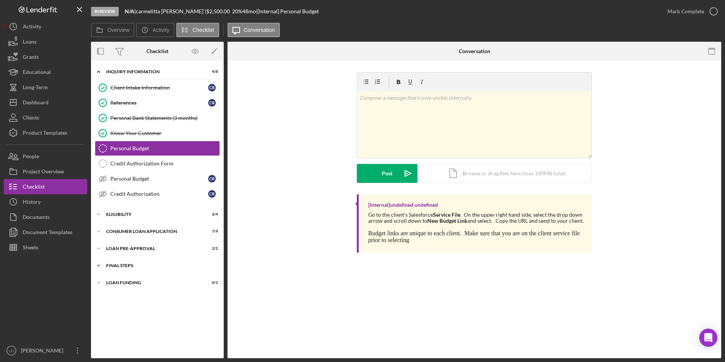
drag, startPoint x: 116, startPoint y: 266, endPoint x: 129, endPoint y: 270, distance: 13.9
click at [116, 266] on div "FINAL STEPS" at bounding box center [160, 265] width 108 height 5
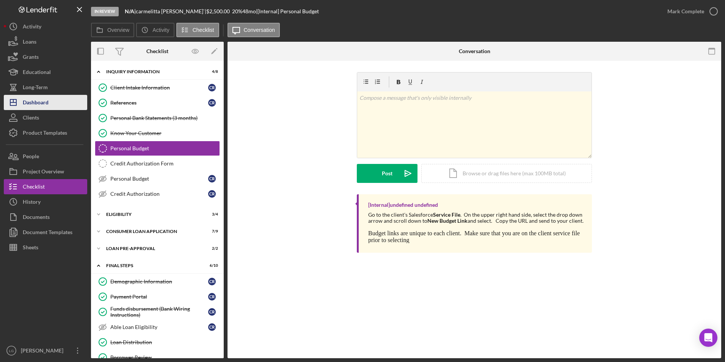
click at [33, 103] on div "Dashboard" at bounding box center [36, 103] width 26 height 17
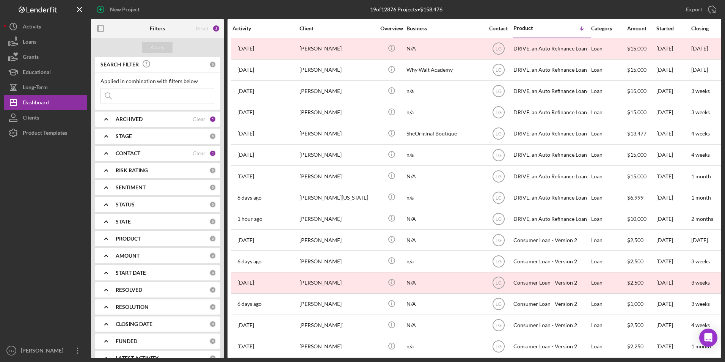
scroll to position [94, 0]
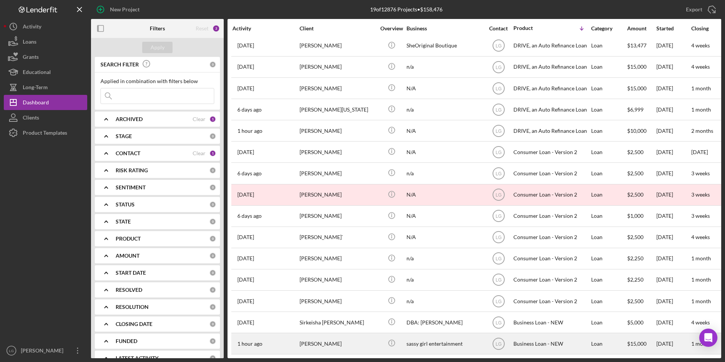
click at [303, 339] on div "[PERSON_NAME]" at bounding box center [338, 343] width 76 height 20
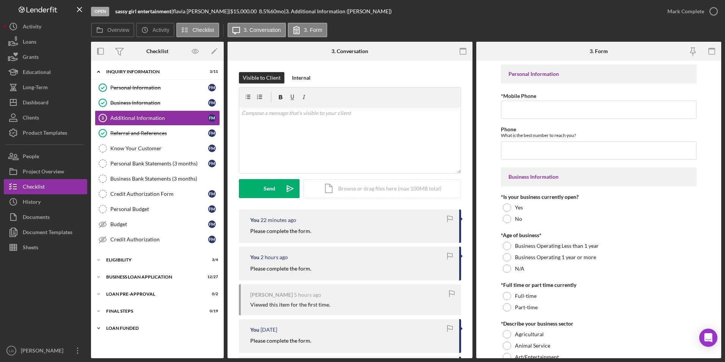
click at [128, 330] on div "LOAN FUNDED" at bounding box center [160, 328] width 108 height 5
drag, startPoint x: 124, startPoint y: 312, endPoint x: 124, endPoint y: 305, distance: 7.6
click at [124, 310] on div "FINAL STEPS" at bounding box center [160, 311] width 108 height 5
click at [121, 290] on div "Icon/Expander LOAN PRE-APPROVAL 0 / 2" at bounding box center [157, 293] width 133 height 15
drag, startPoint x: 119, startPoint y: 277, endPoint x: 119, endPoint y: 266, distance: 11.0
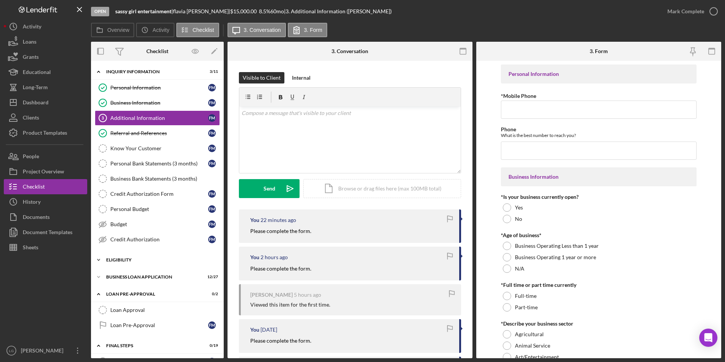
click at [119, 276] on div "BUSINESS LOAN APPLICATION" at bounding box center [152, 277] width 93 height 5
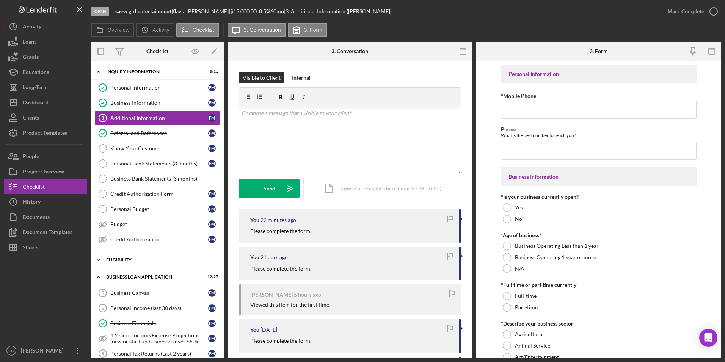
click at [118, 259] on div "ELIGIBILITY" at bounding box center [160, 259] width 108 height 5
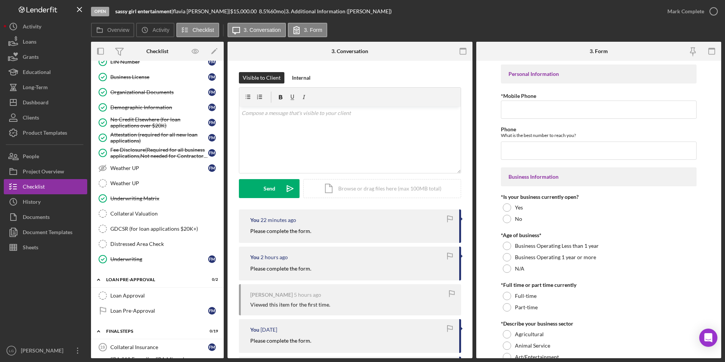
scroll to position [607, 0]
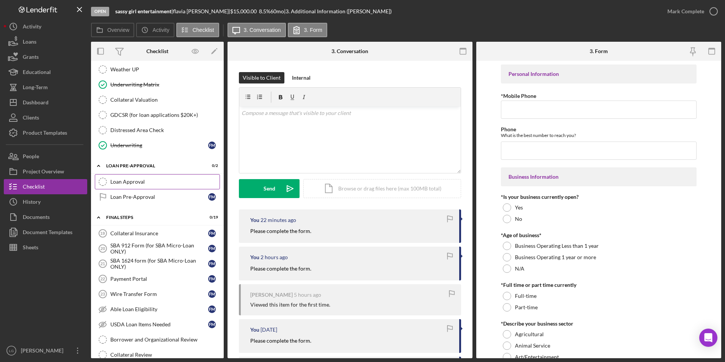
click at [135, 180] on div "Loan Approval" at bounding box center [164, 182] width 109 height 6
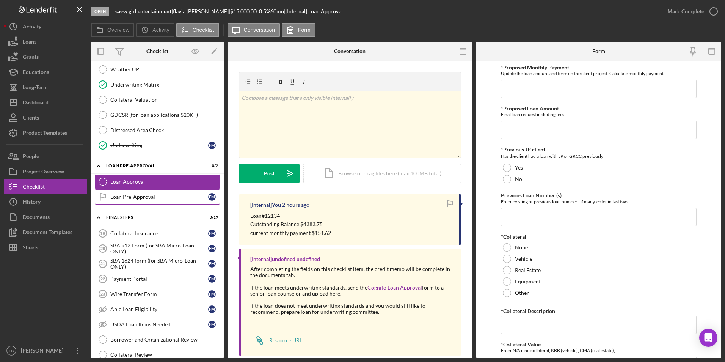
click at [133, 195] on div "Loan Pre-Approval" at bounding box center [159, 197] width 98 height 6
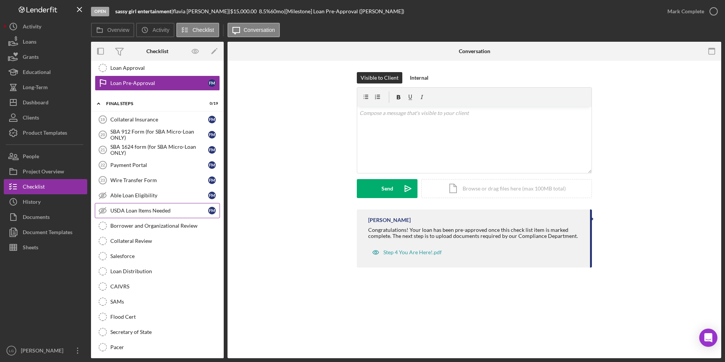
scroll to position [758, 0]
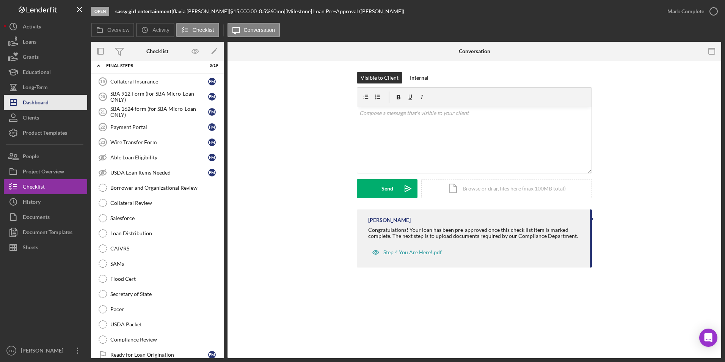
drag, startPoint x: 47, startPoint y: 97, endPoint x: 51, endPoint y: 96, distance: 4.2
click at [47, 97] on div "Dashboard" at bounding box center [36, 103] width 26 height 17
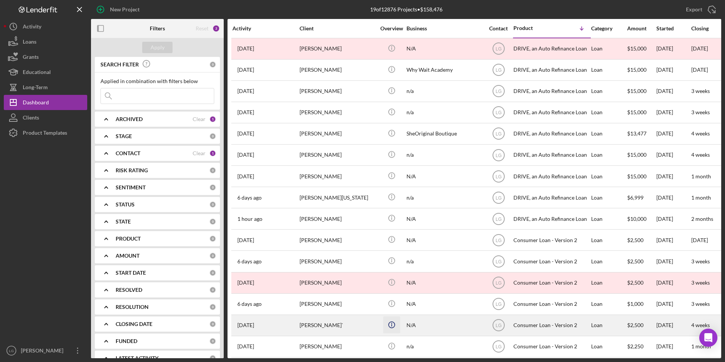
scroll to position [94, 0]
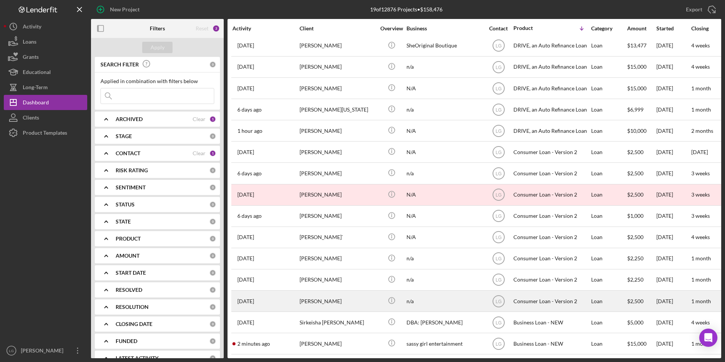
click at [357, 297] on div "[PERSON_NAME]" at bounding box center [338, 301] width 76 height 20
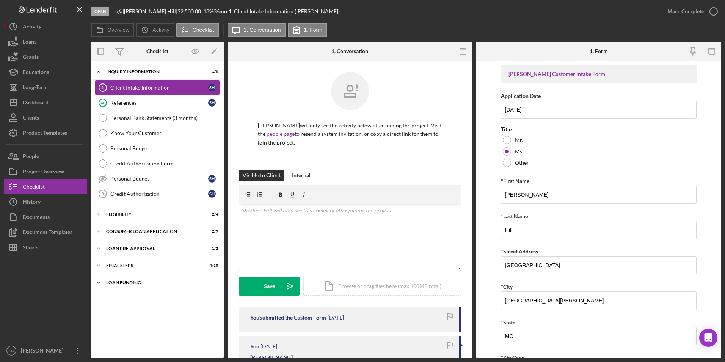
click at [113, 281] on div "Loan Funding" at bounding box center [160, 282] width 108 height 5
click at [111, 268] on div "Icon/Expander FINAL STEPS 4 / 10" at bounding box center [157, 265] width 133 height 15
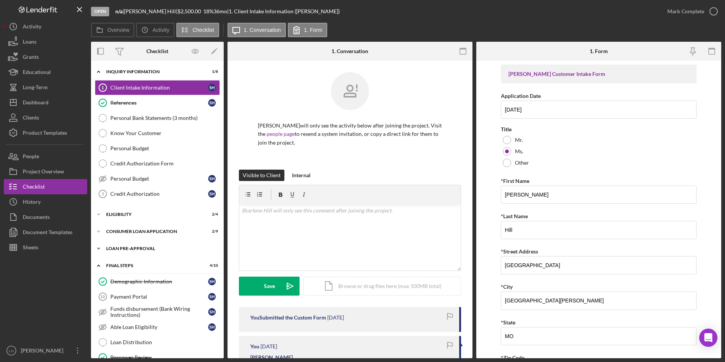
click at [111, 248] on div "Loan Pre-Approval" at bounding box center [160, 248] width 108 height 5
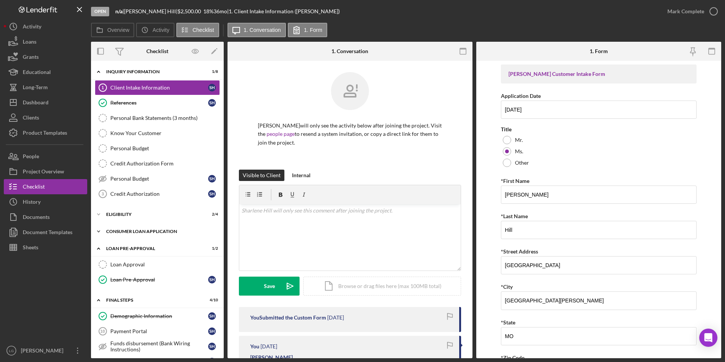
click at [113, 228] on div "Icon/Expander Consumer Loan Application 2 / 9" at bounding box center [157, 231] width 133 height 15
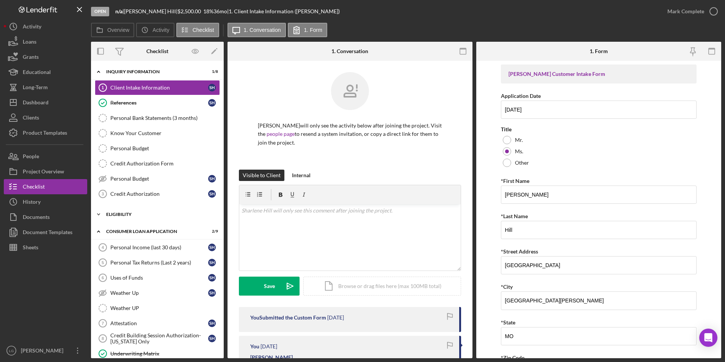
click at [113, 217] on div "Icon/Expander Eligibility 2 / 4" at bounding box center [157, 214] width 133 height 15
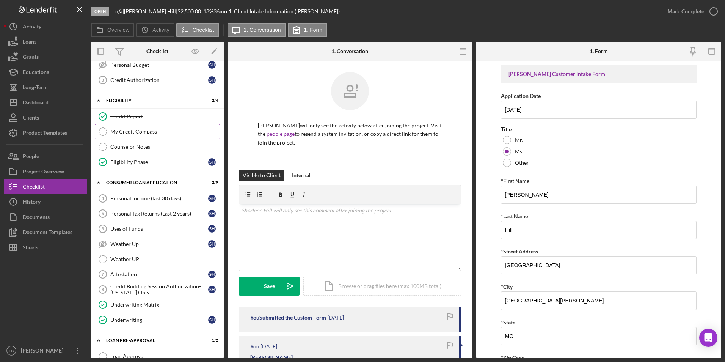
scroll to position [228, 0]
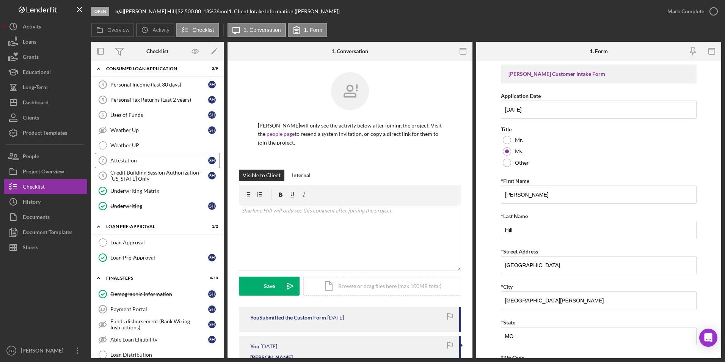
click at [128, 159] on div "Attestation" at bounding box center [159, 160] width 98 height 6
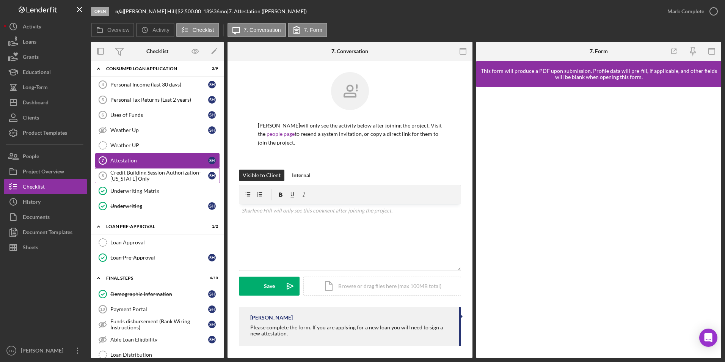
click at [128, 174] on div "Credit Building Session Authorization- [US_STATE] Only" at bounding box center [159, 176] width 98 height 12
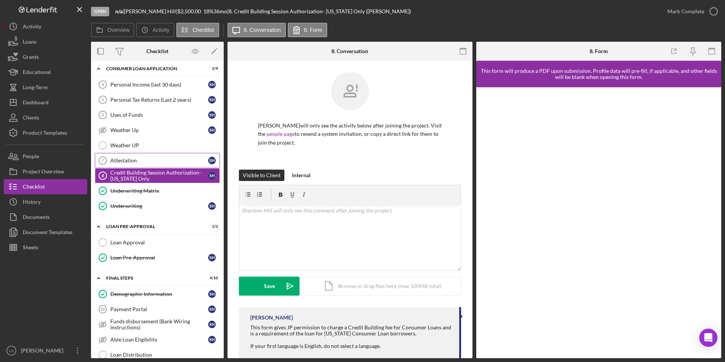
click at [138, 160] on div "Attestation" at bounding box center [159, 160] width 98 height 6
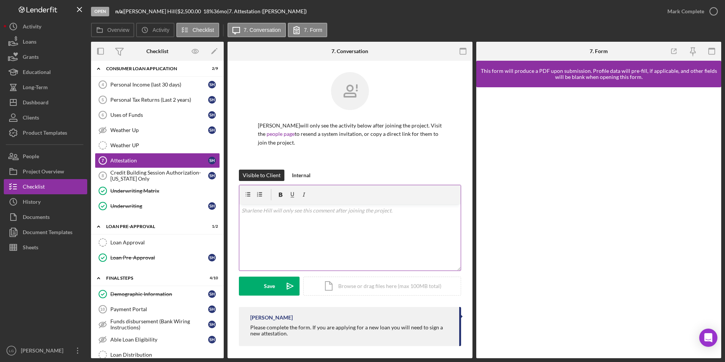
scroll to position [3, 0]
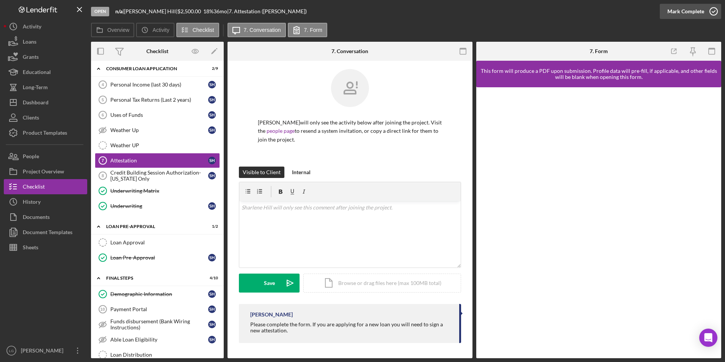
click at [677, 9] on div "Mark Complete" at bounding box center [685, 11] width 37 height 15
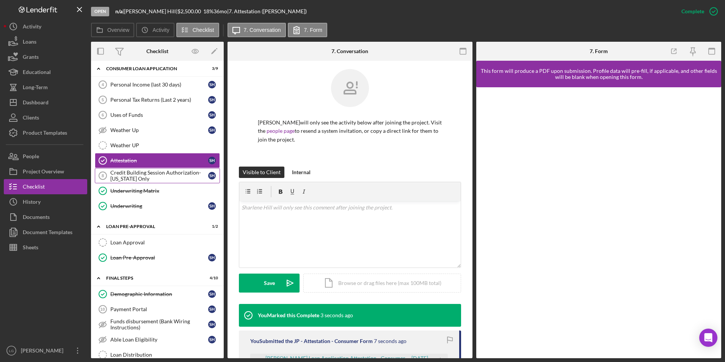
drag, startPoint x: 162, startPoint y: 178, endPoint x: 161, endPoint y: 182, distance: 4.3
click at [162, 178] on div "Credit Building Session Authorization- [US_STATE] Only" at bounding box center [159, 176] width 98 height 12
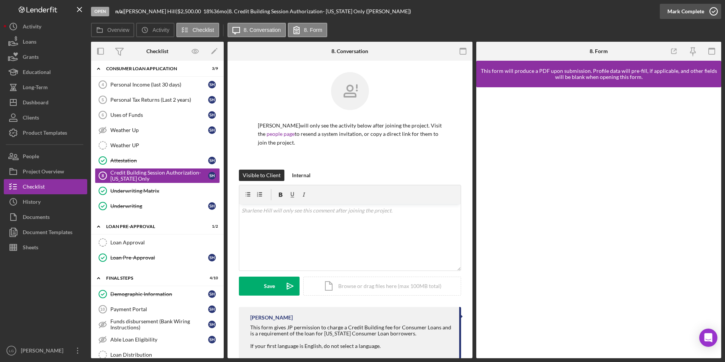
click at [695, 10] on div "Mark Complete" at bounding box center [685, 11] width 37 height 15
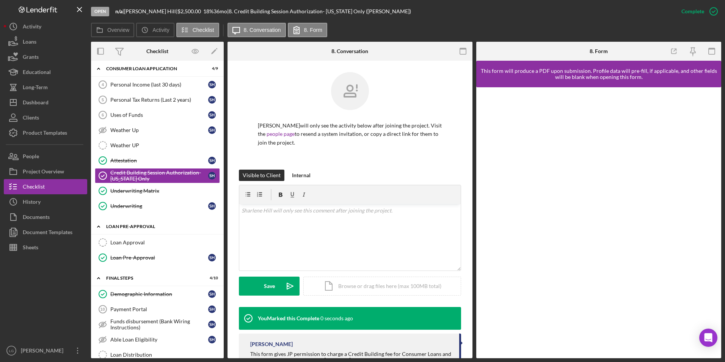
scroll to position [341, 0]
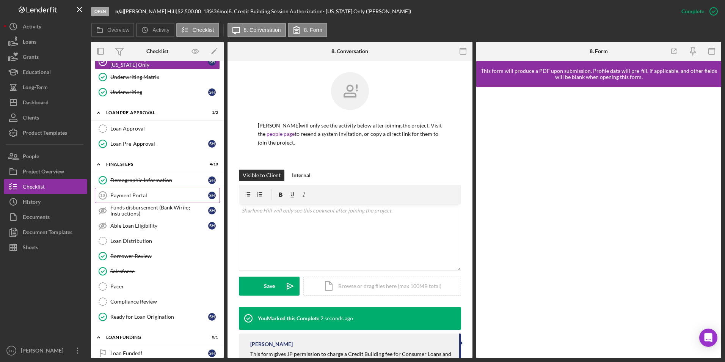
click at [140, 198] on div "Payment Portal" at bounding box center [159, 195] width 98 height 6
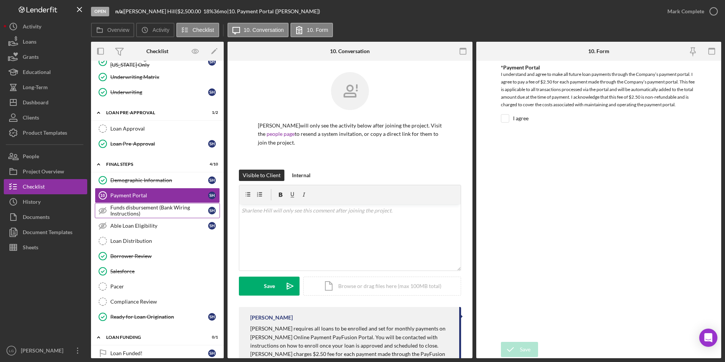
click at [144, 212] on div "Funds disbursement (Bank Wiring Instructions)" at bounding box center [159, 210] width 98 height 12
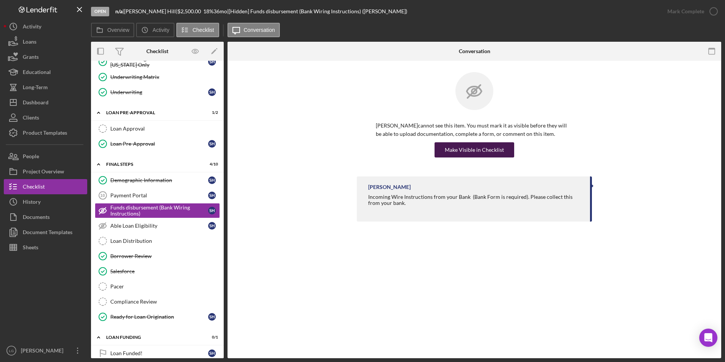
click at [461, 150] on div "Make Visible in Checklist" at bounding box center [474, 149] width 59 height 15
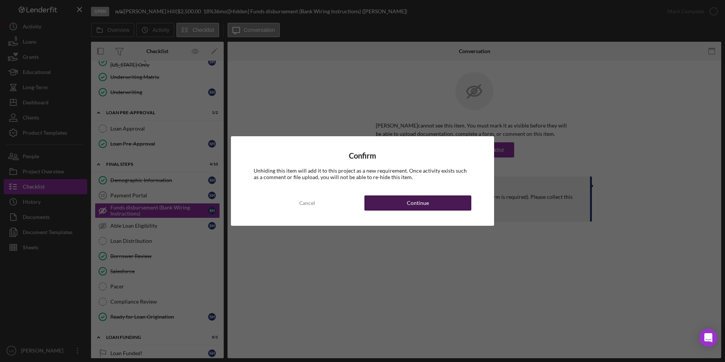
click at [451, 201] on button "Continue" at bounding box center [417, 202] width 107 height 15
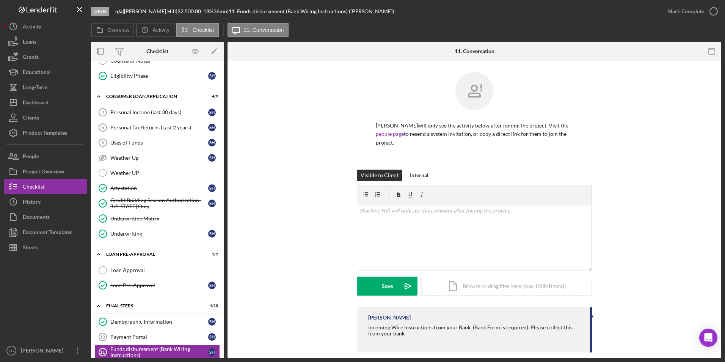
scroll to position [86, 0]
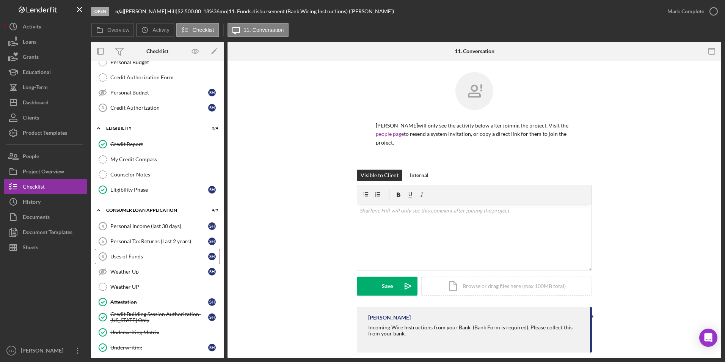
click at [153, 257] on div "Uses of Funds" at bounding box center [159, 256] width 98 height 6
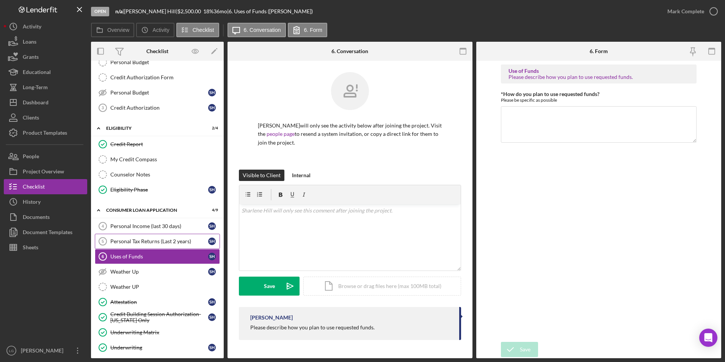
click at [166, 240] on div "Personal Tax Returns (Last 2 years)" at bounding box center [159, 241] width 98 height 6
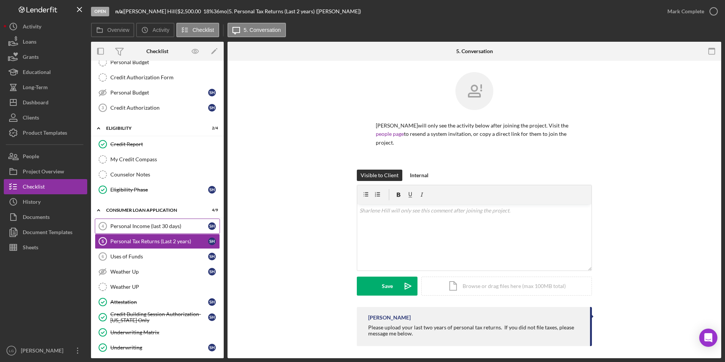
click at [170, 227] on div "Personal Income (last 30 days)" at bounding box center [159, 226] width 98 height 6
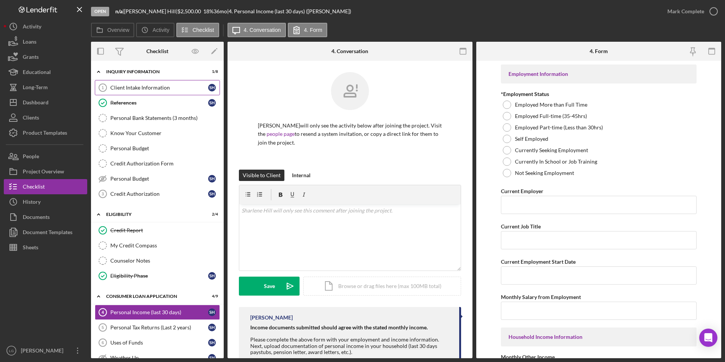
click at [145, 85] on div "Client Intake Information" at bounding box center [159, 88] width 98 height 6
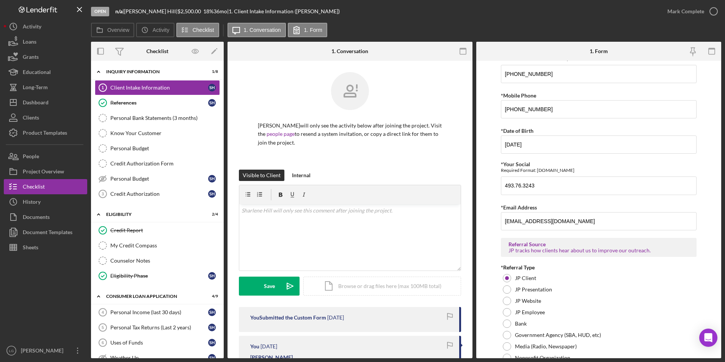
scroll to position [499, 0]
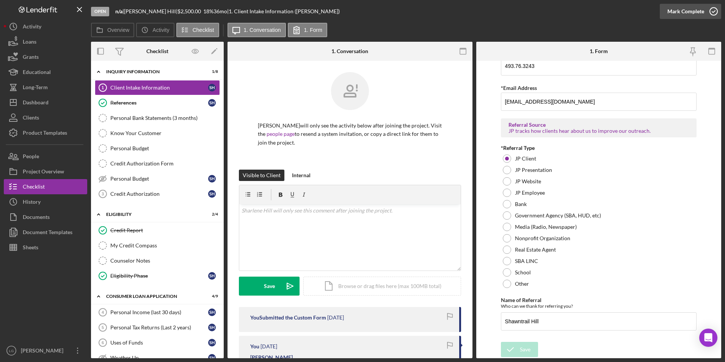
click at [695, 9] on div "Mark Complete" at bounding box center [685, 11] width 37 height 15
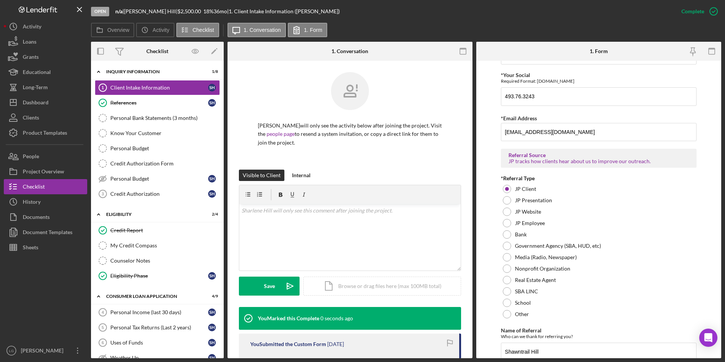
scroll to position [529, 0]
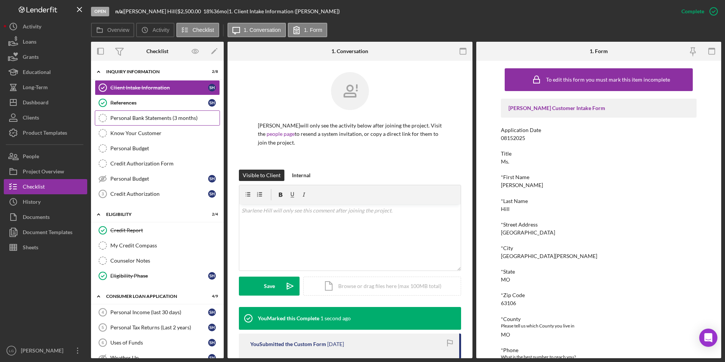
click at [133, 123] on link "Personal Bank Statements (3 months) Personal Bank Statements (3 months)" at bounding box center [157, 117] width 125 height 15
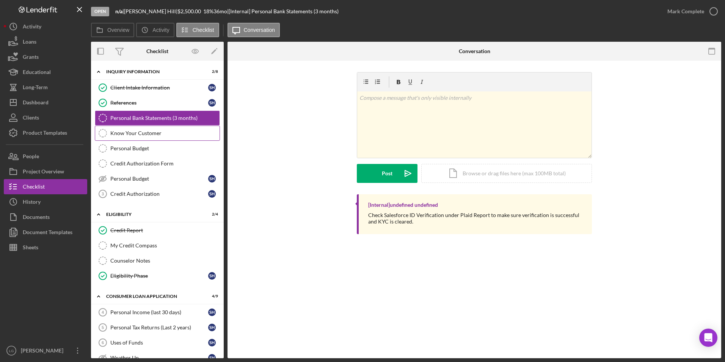
click at [131, 135] on div "Know Your Customer" at bounding box center [164, 133] width 109 height 6
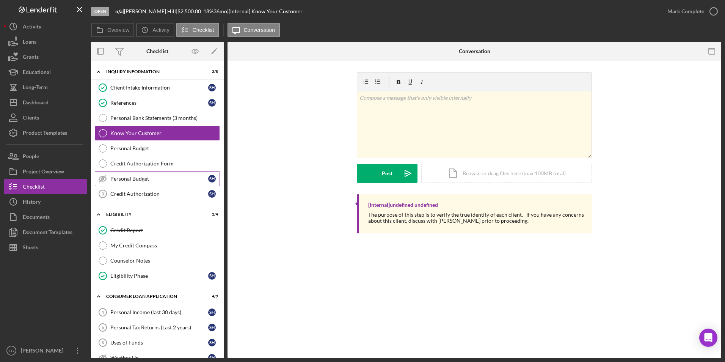
click at [129, 174] on link "Personal Budget Personal Budget S H" at bounding box center [157, 178] width 125 height 15
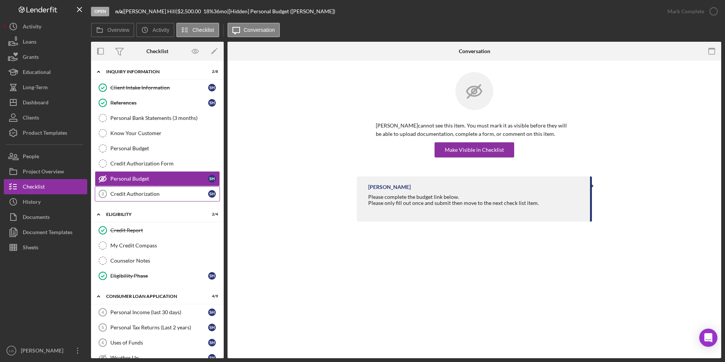
click at [129, 192] on div "Credit Authorization" at bounding box center [159, 194] width 98 height 6
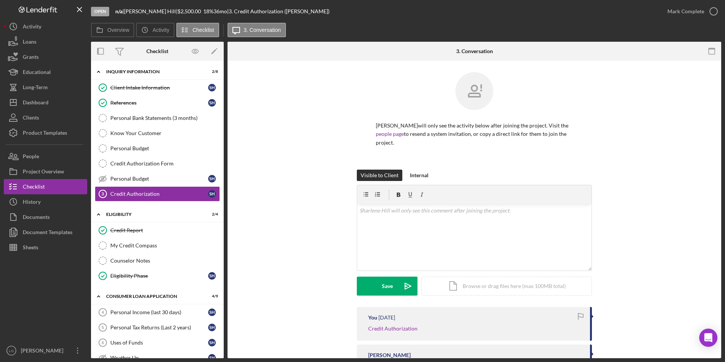
scroll to position [38, 0]
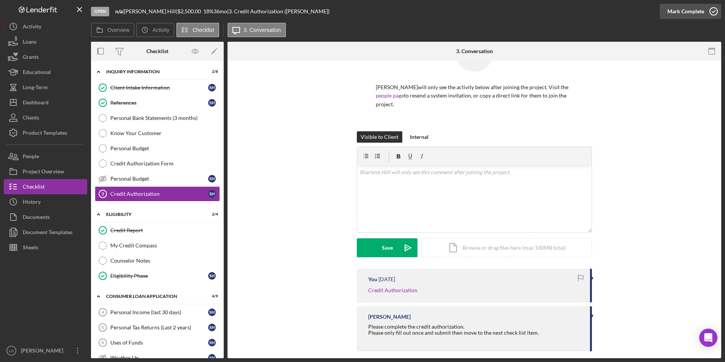
click at [673, 9] on div "Mark Complete" at bounding box center [685, 11] width 37 height 15
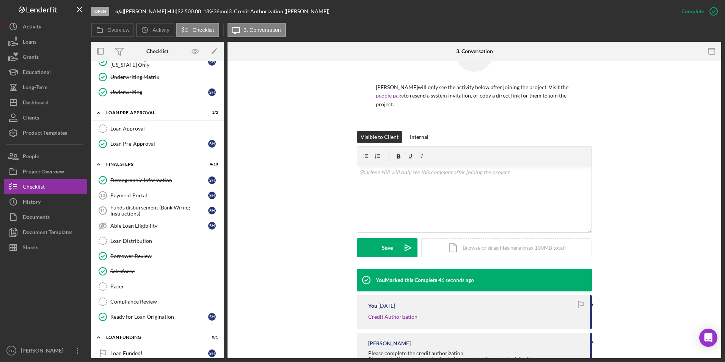
scroll to position [228, 0]
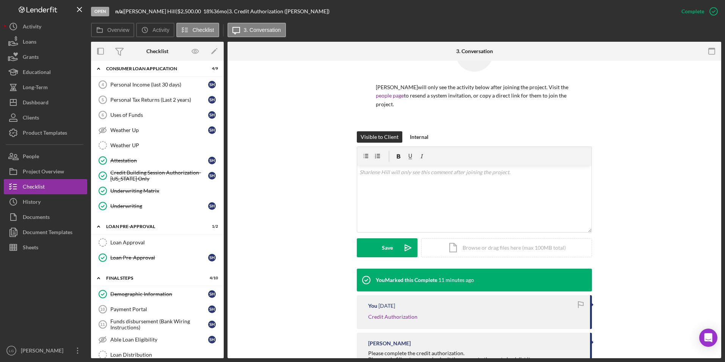
drag, startPoint x: 160, startPoint y: 11, endPoint x: 126, endPoint y: 11, distance: 33.4
click at [126, 11] on div "n/a | [PERSON_NAME] | $2,500.00 18 % 36 mo | 3. Credit Authorization ([PERSON_N…" at bounding box center [222, 11] width 214 height 6
drag, startPoint x: 33, startPoint y: 159, endPoint x: 74, endPoint y: 151, distance: 40.9
click at [33, 159] on div "People" at bounding box center [31, 157] width 16 height 17
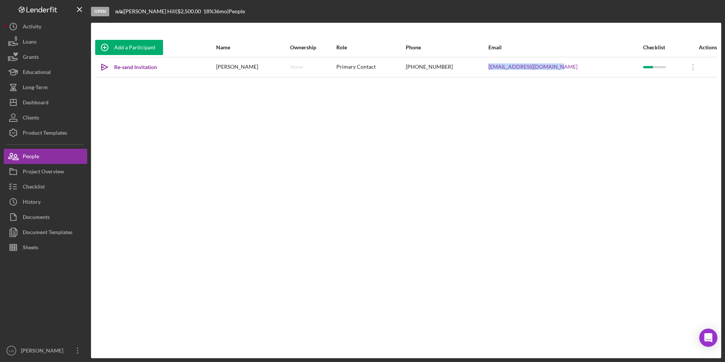
drag, startPoint x: 570, startPoint y: 66, endPoint x: 502, endPoint y: 68, distance: 67.9
click at [502, 68] on tr "Icon/icon-invite-send Re-send Invitation [PERSON_NAME] None Primary Contact [PH…" at bounding box center [406, 67] width 623 height 20
drag, startPoint x: 502, startPoint y: 68, endPoint x: 512, endPoint y: 65, distance: 9.5
drag, startPoint x: 37, startPoint y: 173, endPoint x: 27, endPoint y: 101, distance: 72.4
click at [37, 173] on div "Project Overview" at bounding box center [43, 172] width 41 height 17
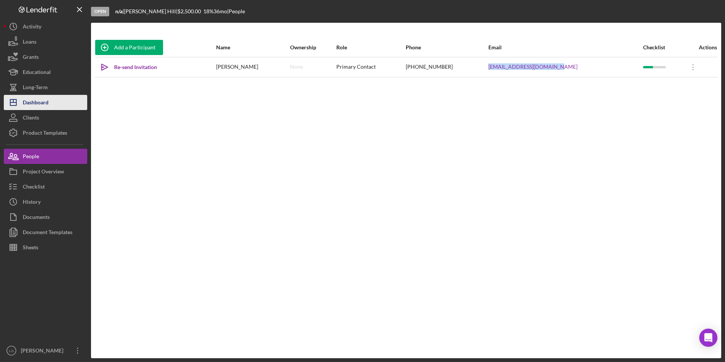
click at [31, 188] on div "Checklist" at bounding box center [34, 187] width 22 height 17
click at [31, 105] on div "Dashboard" at bounding box center [36, 103] width 26 height 17
click at [27, 101] on div "Dashboard" at bounding box center [36, 103] width 26 height 17
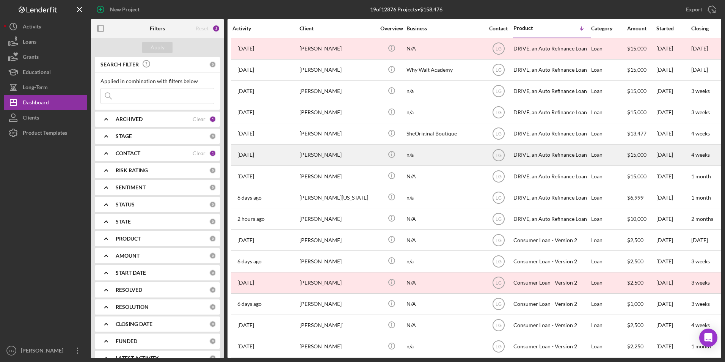
click at [333, 147] on div "[PERSON_NAME]" at bounding box center [338, 155] width 76 height 20
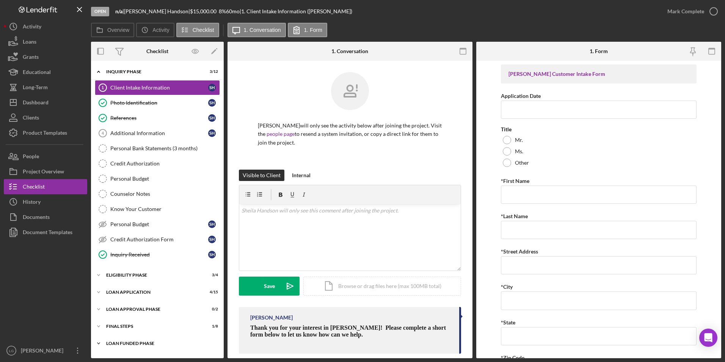
click at [107, 344] on div "Loan Funded Phase" at bounding box center [160, 343] width 108 height 5
click at [110, 327] on div "FINAL STEPS" at bounding box center [160, 326] width 108 height 5
drag, startPoint x: 110, startPoint y: 307, endPoint x: 113, endPoint y: 290, distance: 17.5
click at [110, 306] on div "Icon/Expander Loan Approval Phase 0 / 2" at bounding box center [157, 308] width 133 height 15
click at [113, 289] on div "Icon/Expander Loan Application 4 / 15" at bounding box center [157, 291] width 133 height 15
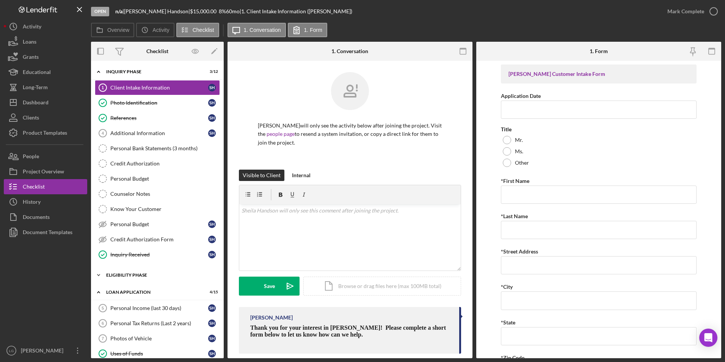
click at [117, 276] on div "Eligibility Phase" at bounding box center [160, 275] width 108 height 5
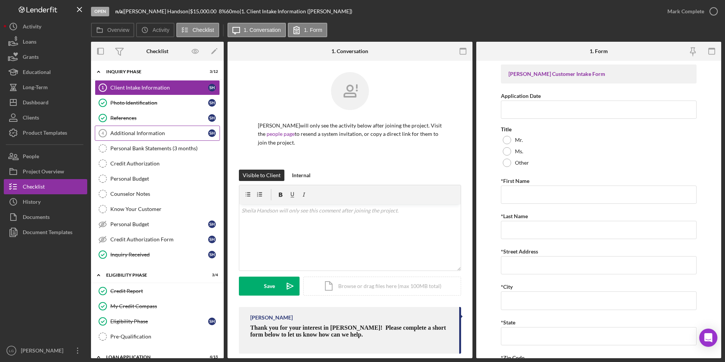
click at [127, 140] on link "Additional Information 4 Additional Information S H" at bounding box center [157, 133] width 125 height 15
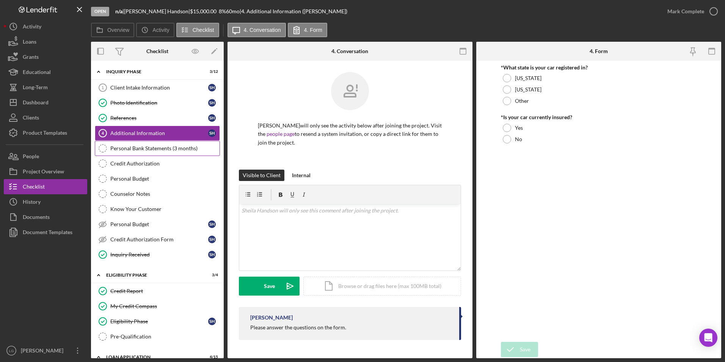
click at [123, 151] on div "Personal Bank Statements (3 months)" at bounding box center [164, 148] width 109 height 6
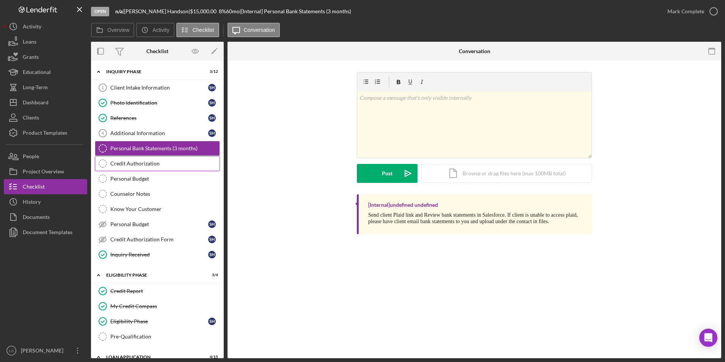
click at [160, 162] on div "Credit Authorization" at bounding box center [164, 163] width 109 height 6
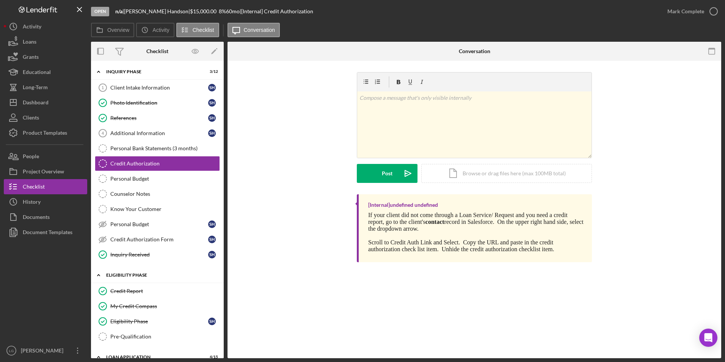
scroll to position [114, 0]
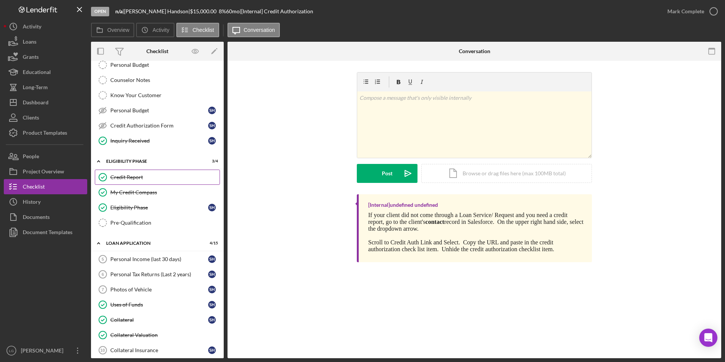
click at [121, 173] on link "Credit Report Credit Report" at bounding box center [157, 177] width 125 height 15
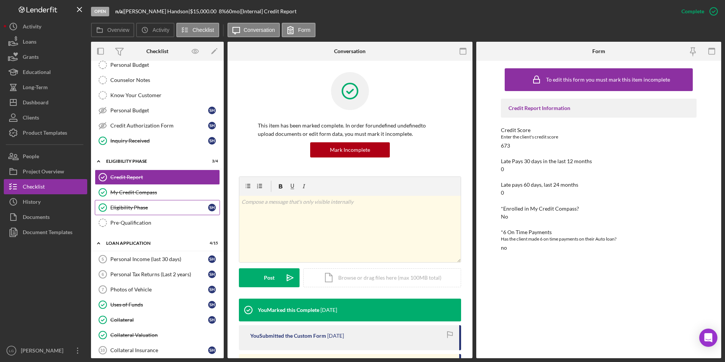
click at [125, 210] on div "Eligibility Phase" at bounding box center [159, 207] width 98 height 6
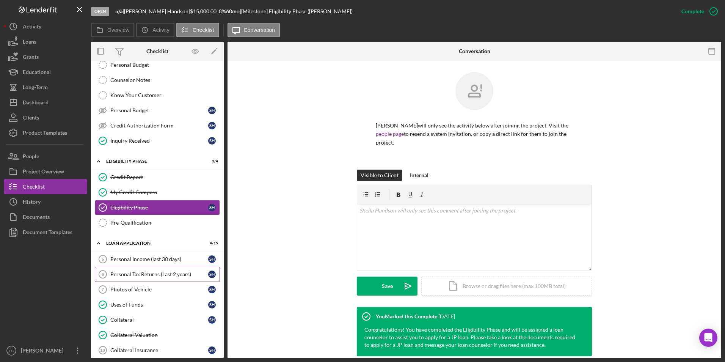
scroll to position [265, 0]
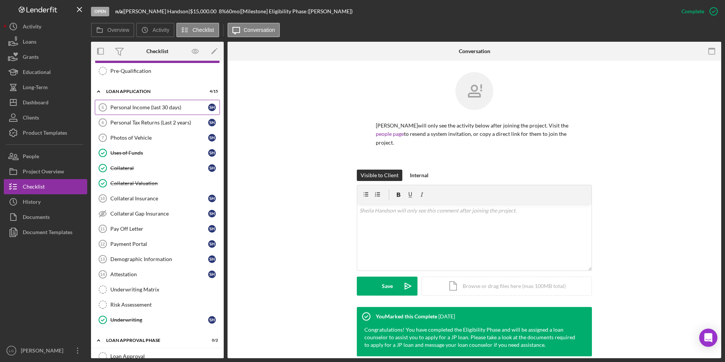
click at [131, 108] on div "Personal Income (last 30 days)" at bounding box center [159, 107] width 98 height 6
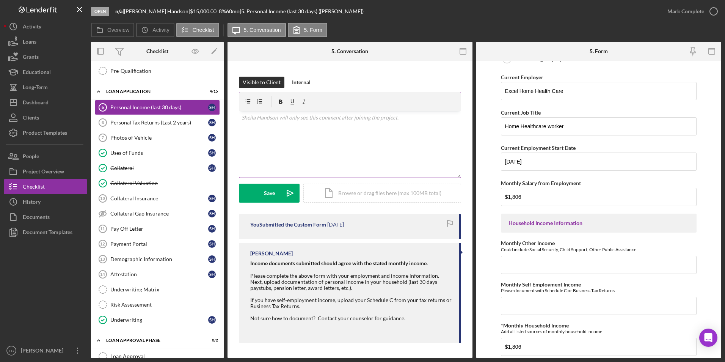
scroll to position [265, 0]
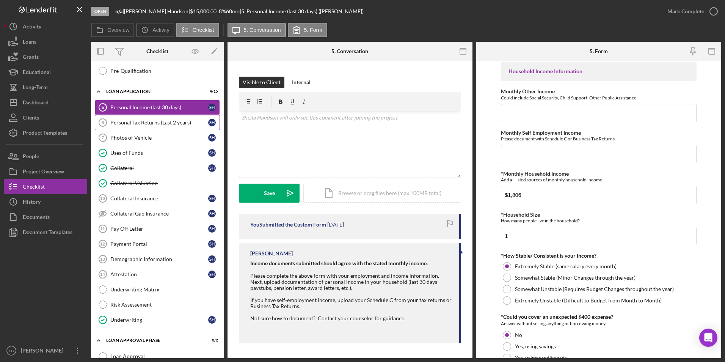
click at [110, 125] on div "Personal Tax Returns (Last 2 years)" at bounding box center [159, 122] width 98 height 6
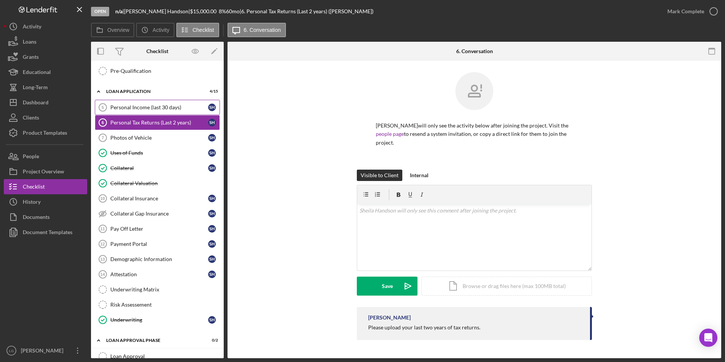
click at [135, 106] on div "Personal Income (last 30 days)" at bounding box center [159, 107] width 98 height 6
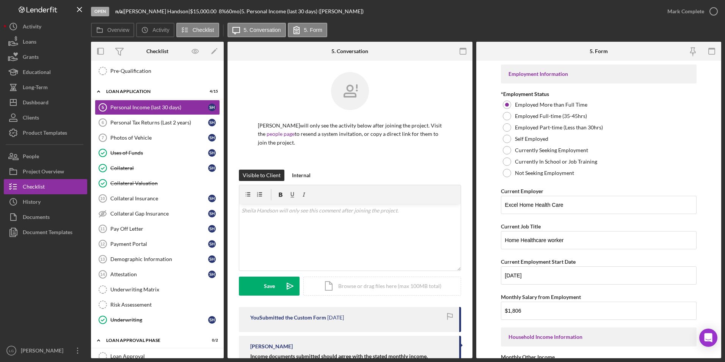
scroll to position [93, 0]
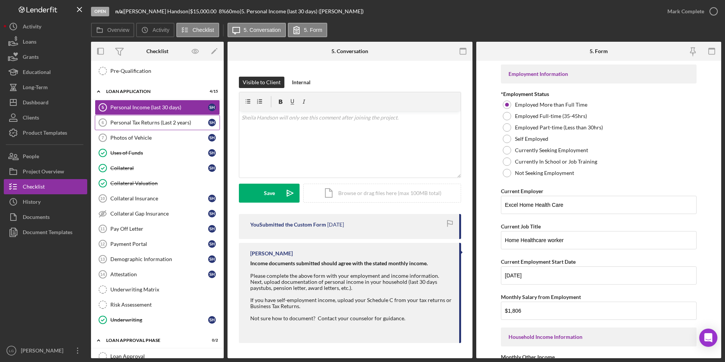
click at [167, 125] on div "Personal Tax Returns (Last 2 years)" at bounding box center [159, 122] width 98 height 6
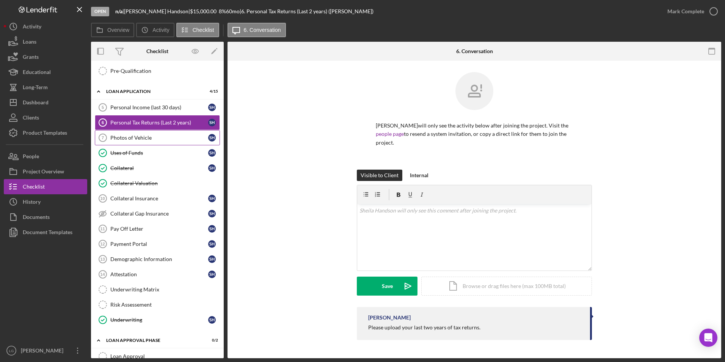
click at [154, 137] on div "Photos of Vehicle" at bounding box center [159, 138] width 98 height 6
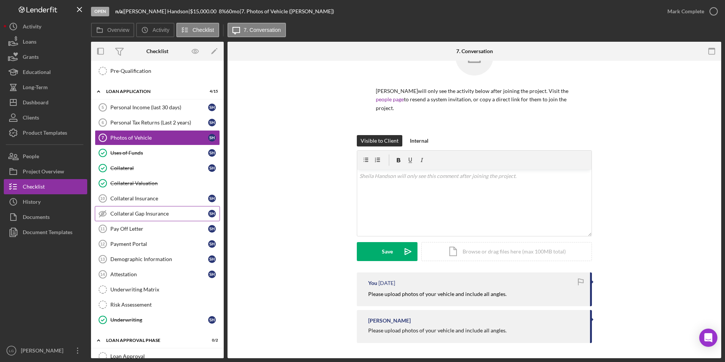
scroll to position [114, 0]
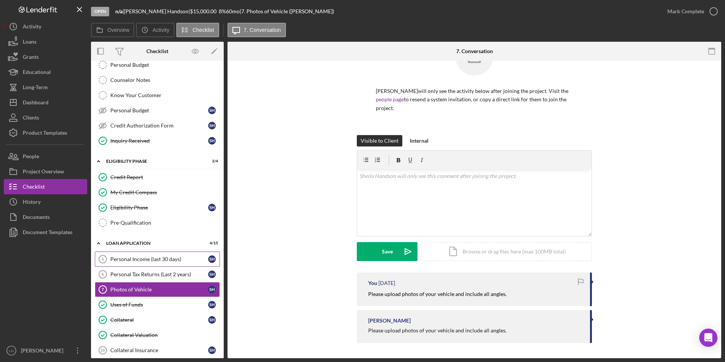
drag, startPoint x: 137, startPoint y: 256, endPoint x: 176, endPoint y: 257, distance: 39.1
click at [137, 256] on div "Personal Income (last 30 days)" at bounding box center [159, 259] width 98 height 6
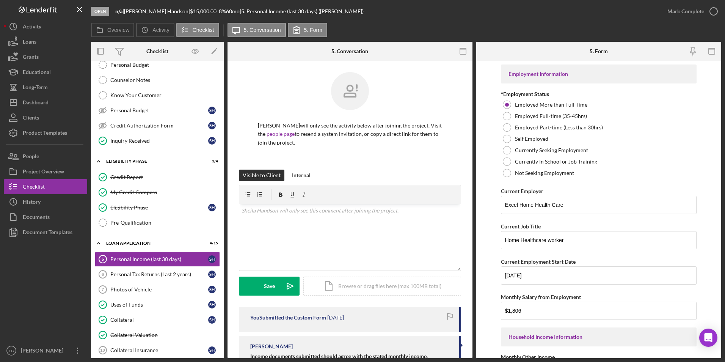
scroll to position [93, 0]
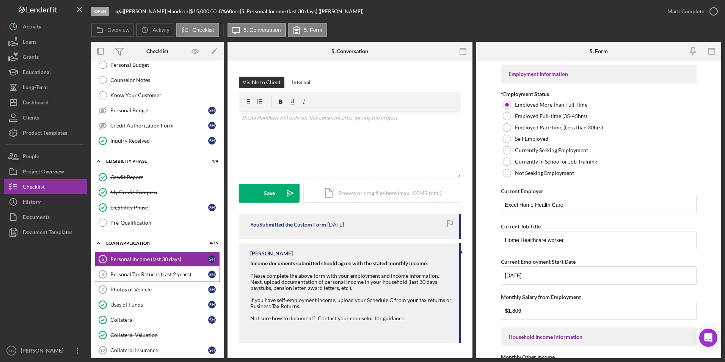
click at [152, 279] on link "Personal Tax Returns (Last 2 years) 6 Personal Tax Returns (Last 2 years) S H" at bounding box center [157, 274] width 125 height 15
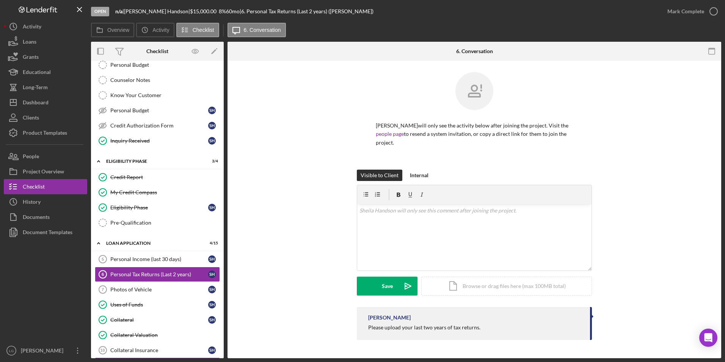
scroll to position [190, 0]
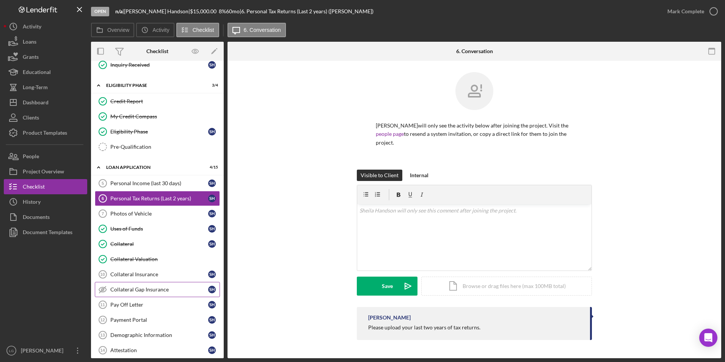
click at [142, 285] on link "Collateral Gap Insurance Collateral Gap Insurance S H" at bounding box center [157, 289] width 125 height 15
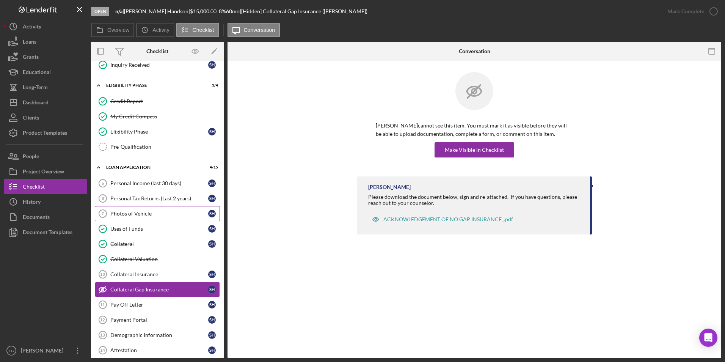
click at [140, 209] on link "Photos of Vehicle 7 Photos of Vehicle S H" at bounding box center [157, 213] width 125 height 15
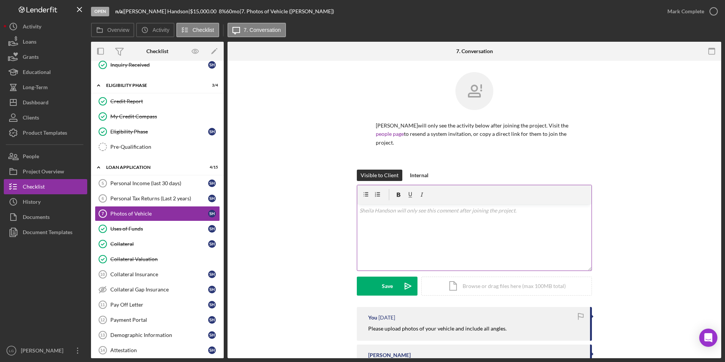
scroll to position [35, 0]
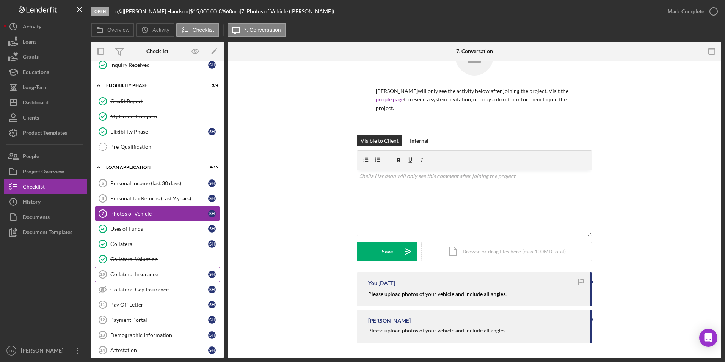
click at [130, 275] on div "Collateral Insurance" at bounding box center [159, 274] width 98 height 6
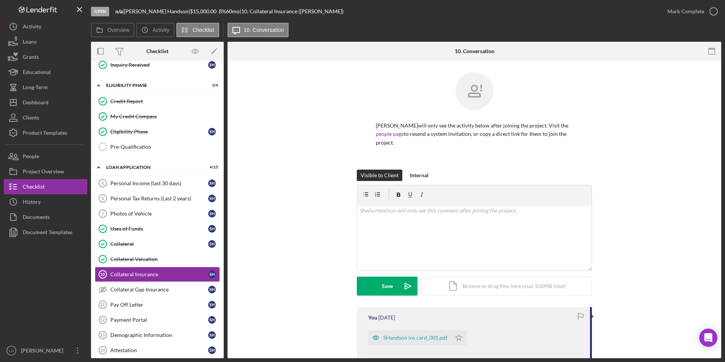
scroll to position [122, 0]
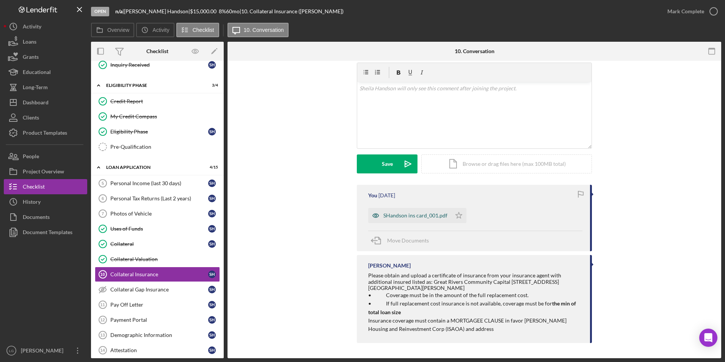
click at [410, 214] on div "SHandson ins card_001.pdf" at bounding box center [415, 215] width 64 height 6
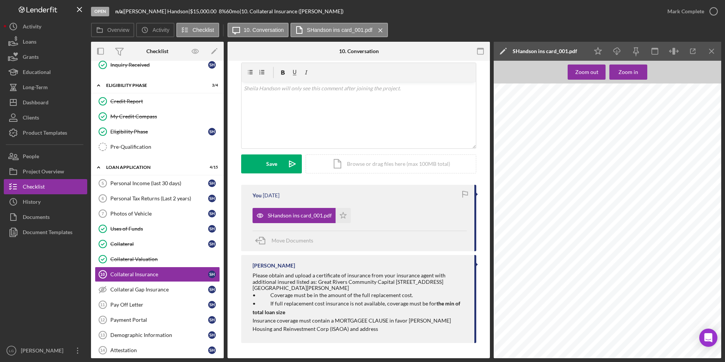
scroll to position [8, 0]
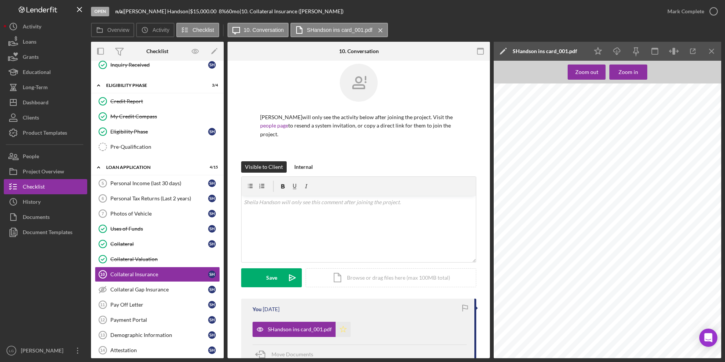
click at [339, 329] on icon "Icon/Star" at bounding box center [343, 329] width 15 height 15
drag, startPoint x: 686, startPoint y: 12, endPoint x: 514, endPoint y: 87, distance: 187.8
click at [682, 15] on div "Mark Complete" at bounding box center [685, 11] width 37 height 15
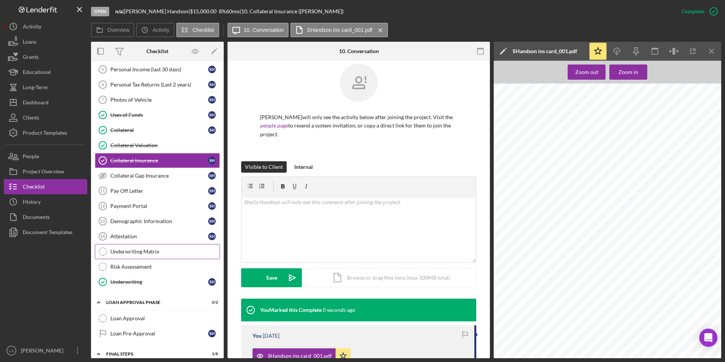
scroll to position [341, 0]
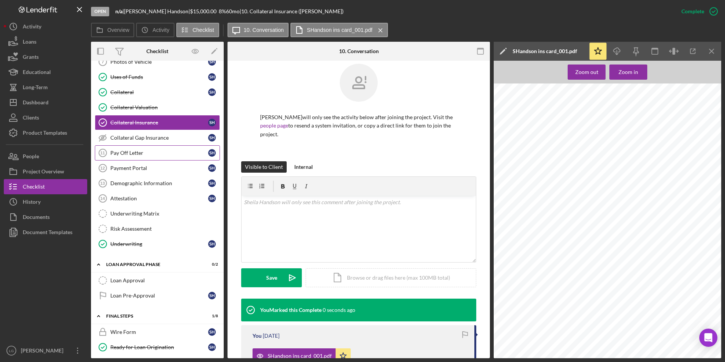
drag, startPoint x: 142, startPoint y: 140, endPoint x: 142, endPoint y: 154, distance: 13.7
click at [142, 141] on link "Collateral Gap Insurance Collateral Gap Insurance S H" at bounding box center [157, 137] width 125 height 15
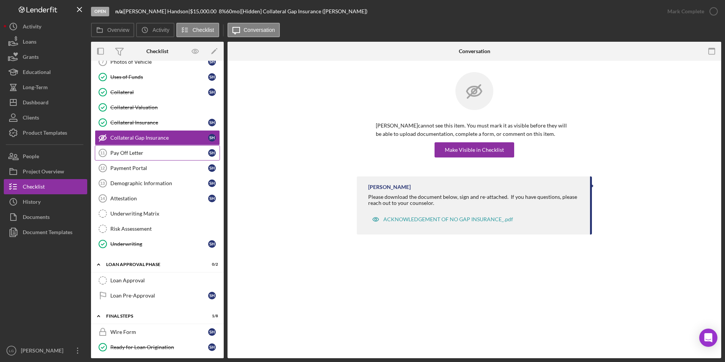
click at [142, 155] on div "Pay Off Letter" at bounding box center [159, 153] width 98 height 6
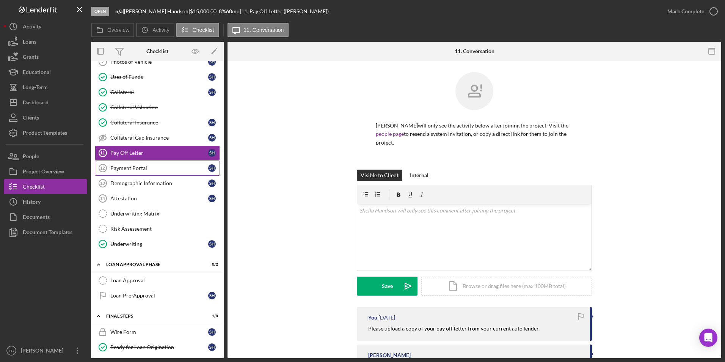
click at [146, 171] on div "Payment Portal" at bounding box center [159, 168] width 98 height 6
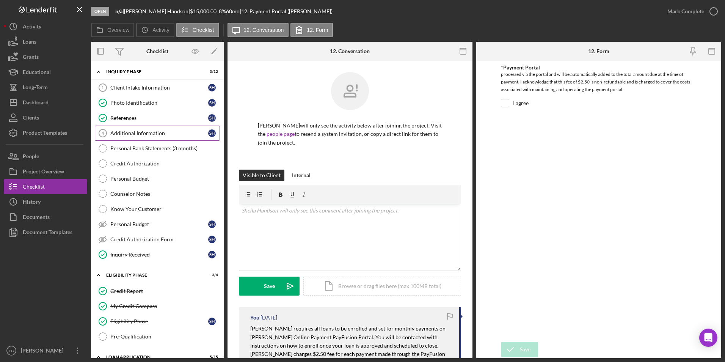
click at [146, 128] on link "Additional Information 4 Additional Information S H" at bounding box center [157, 133] width 125 height 15
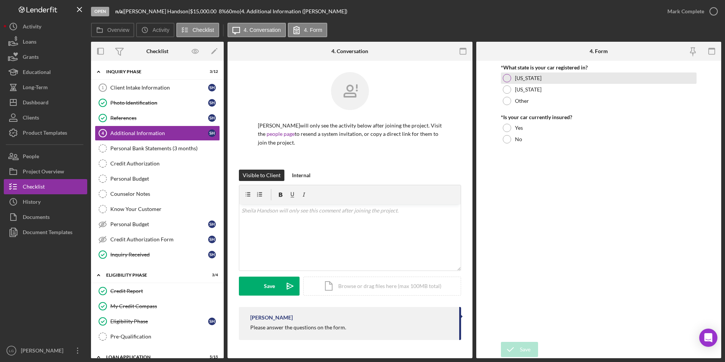
click at [504, 79] on div at bounding box center [507, 78] width 8 height 8
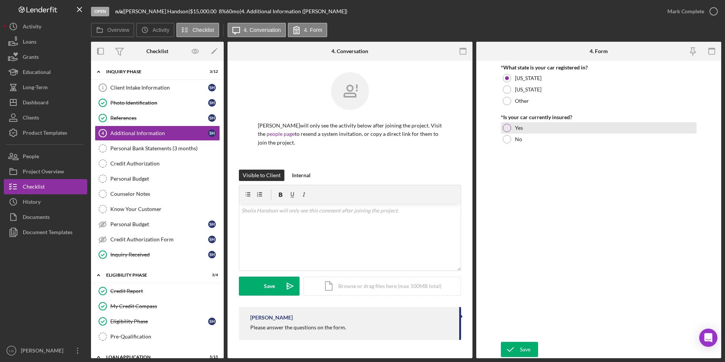
click at [504, 130] on div at bounding box center [507, 128] width 8 height 8
click at [522, 344] on div "Save" at bounding box center [525, 349] width 11 height 15
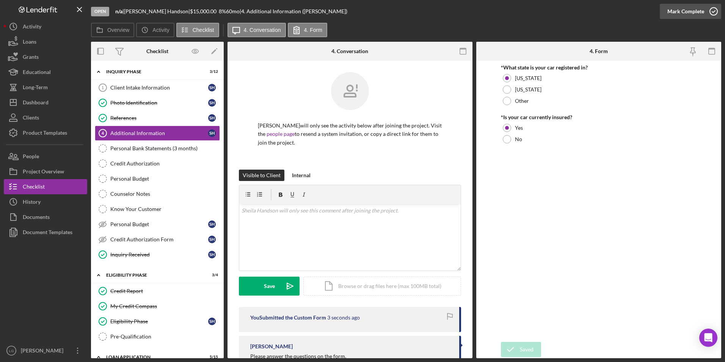
click at [688, 13] on div "Mark Complete" at bounding box center [685, 11] width 37 height 15
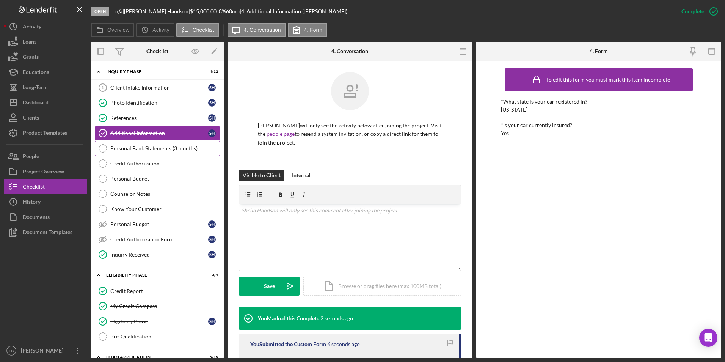
click at [137, 150] on div "Personal Bank Statements (3 months)" at bounding box center [164, 148] width 109 height 6
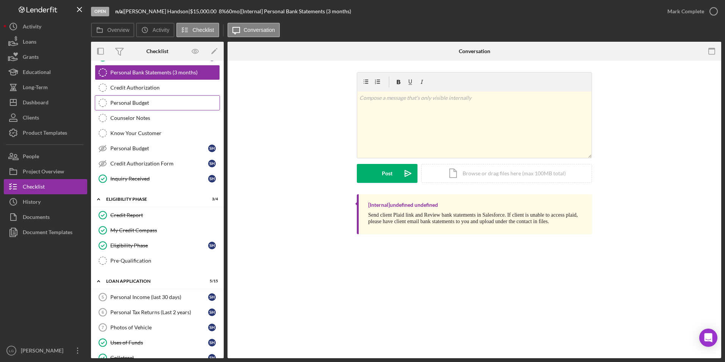
scroll to position [152, 0]
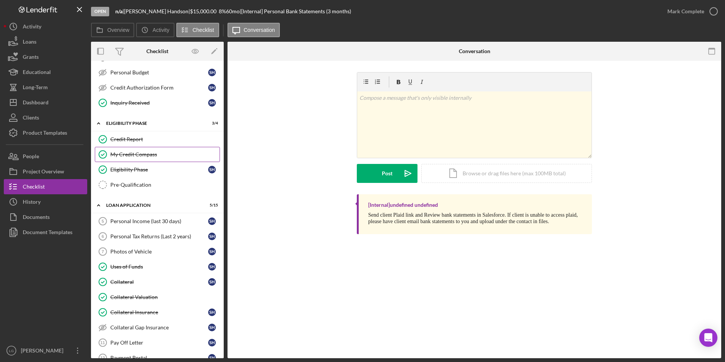
click at [147, 144] on link "Credit Report Credit Report" at bounding box center [157, 139] width 125 height 15
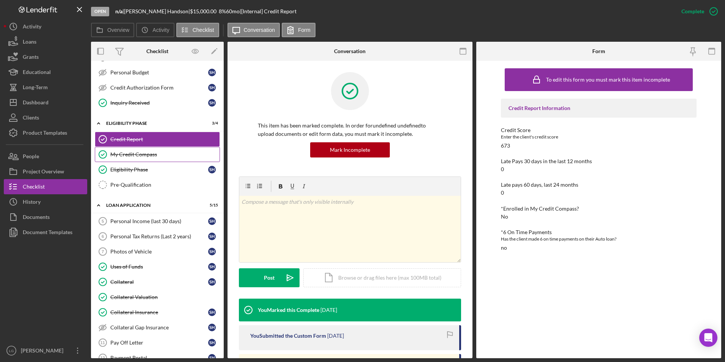
click at [144, 155] on div "My Credit Compass" at bounding box center [164, 154] width 109 height 6
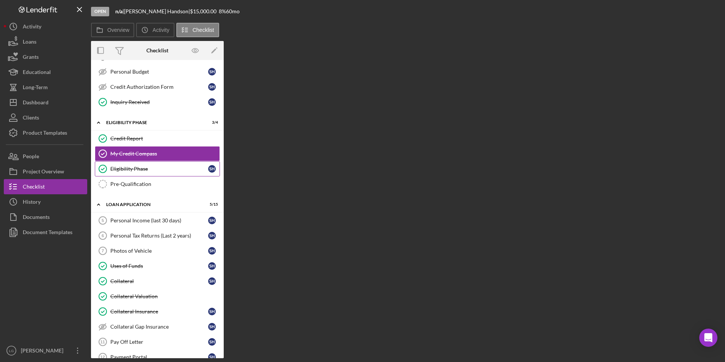
click at [140, 166] on div "Eligibility Phase" at bounding box center [159, 169] width 98 height 6
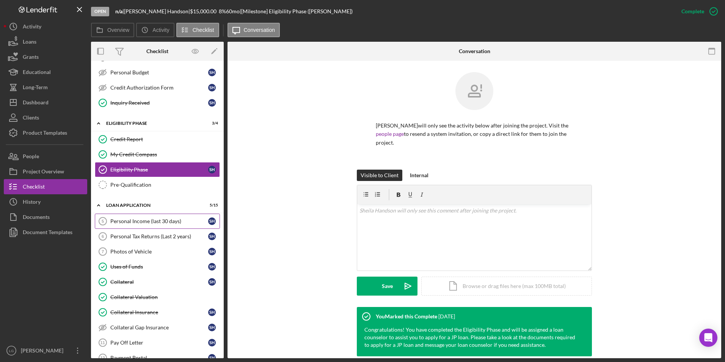
click at [177, 217] on link "Personal Income (last 30 days) 5 Personal Income (last 30 days) S H" at bounding box center [157, 221] width 125 height 15
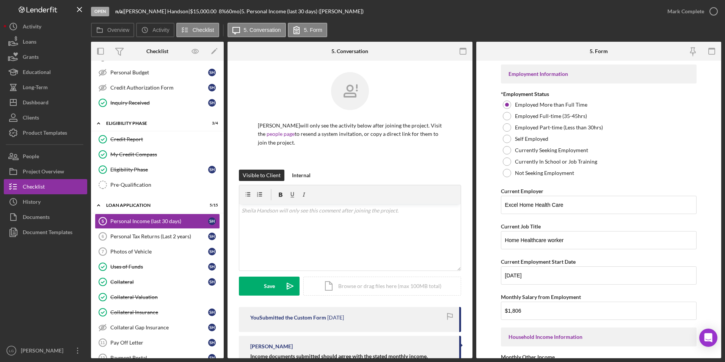
scroll to position [93, 0]
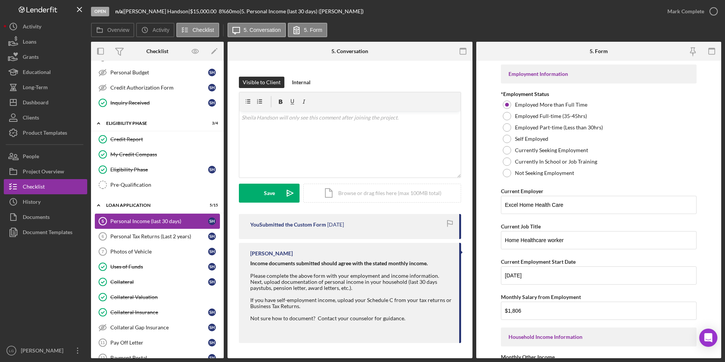
click at [114, 226] on link "Personal Income (last 30 days) 5 Personal Income (last 30 days) S H" at bounding box center [157, 221] width 125 height 15
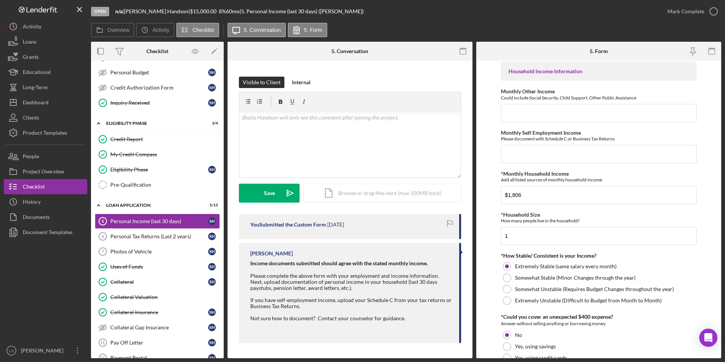
scroll to position [359, 0]
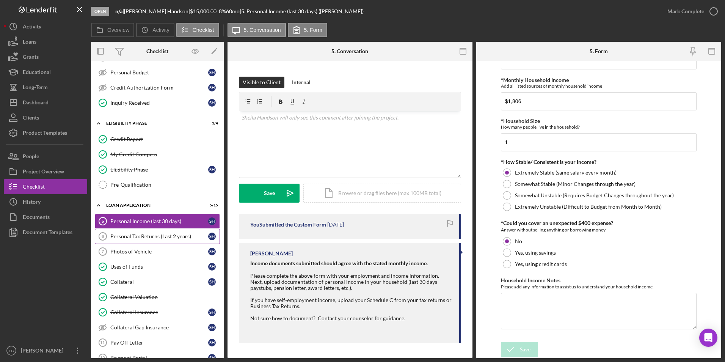
click at [126, 240] on link "Personal Tax Returns (Last 2 years) 6 Personal Tax Returns (Last 2 years) S H" at bounding box center [157, 236] width 125 height 15
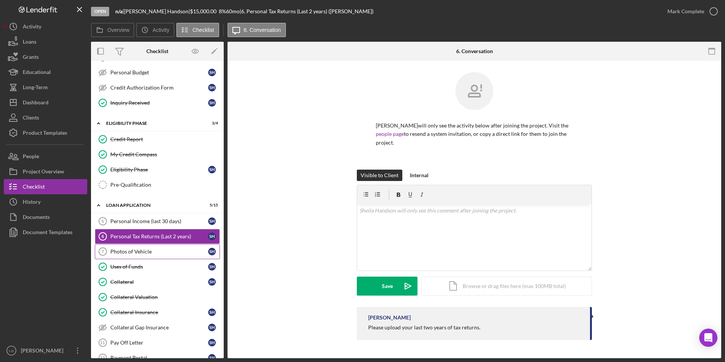
click at [144, 251] on div "Photos of Vehicle" at bounding box center [159, 251] width 98 height 6
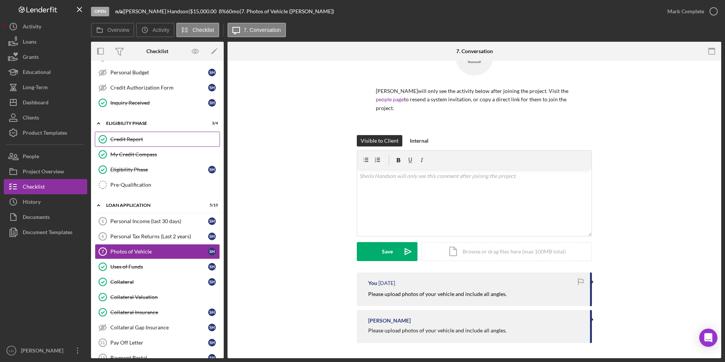
scroll to position [38, 0]
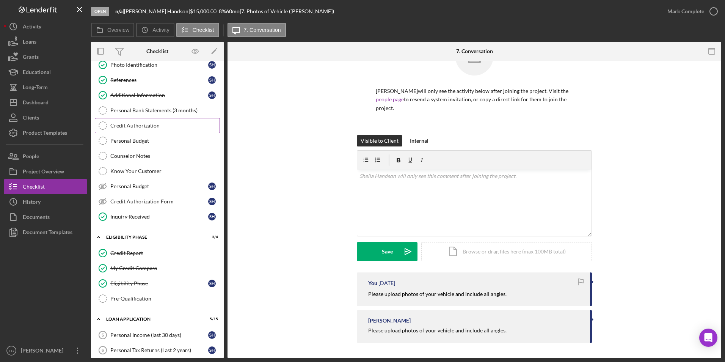
drag, startPoint x: 173, startPoint y: 115, endPoint x: 189, endPoint y: 118, distance: 16.3
click at [173, 115] on link "Personal Bank Statements (3 months) Personal Bank Statements (3 months)" at bounding box center [157, 110] width 125 height 15
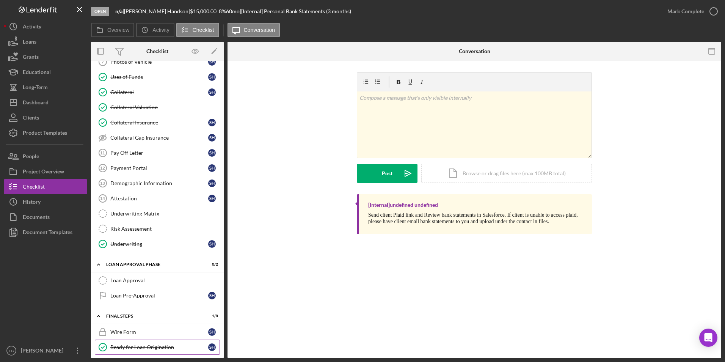
scroll to position [228, 0]
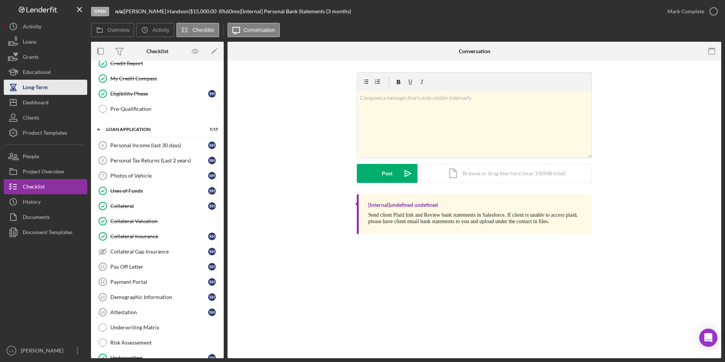
drag, startPoint x: 25, startPoint y: 98, endPoint x: 33, endPoint y: 83, distance: 17.3
click at [25, 98] on div "Dashboard" at bounding box center [36, 103] width 26 height 17
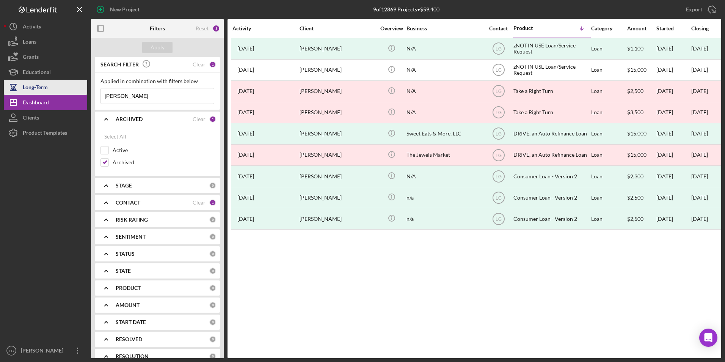
drag, startPoint x: 130, startPoint y: 97, endPoint x: 63, endPoint y: 89, distance: 68.0
click at [66, 89] on div "New Project 9 of 12869 Projects • $59,400 moore Export Icon/Export Filters Rese…" at bounding box center [362, 179] width 717 height 358
type input "hands"
click at [157, 47] on div "Apply" at bounding box center [158, 47] width 14 height 11
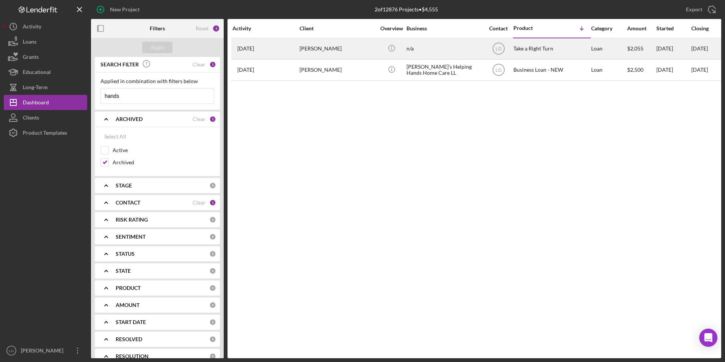
click at [254, 51] on time "[DATE]" at bounding box center [245, 49] width 17 height 6
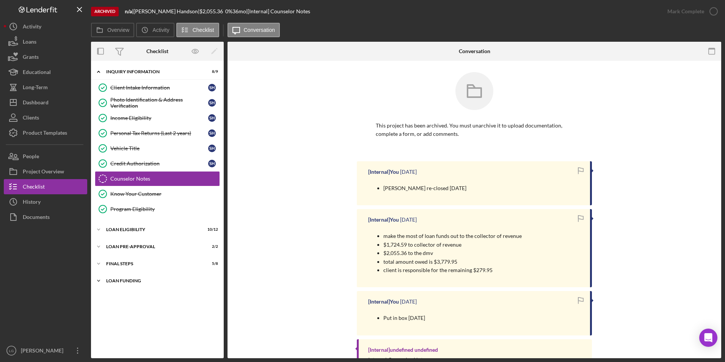
click at [130, 282] on div "Loan Funding" at bounding box center [160, 280] width 108 height 5
click at [115, 262] on div "FINAL STEPS" at bounding box center [160, 263] width 108 height 5
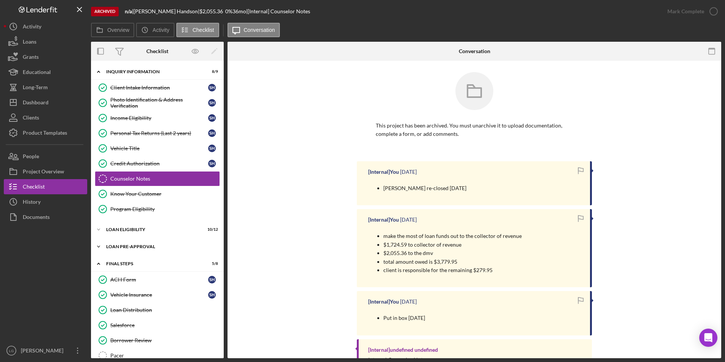
click at [115, 245] on div "Loan Pre-Approval" at bounding box center [160, 246] width 108 height 5
click at [114, 230] on div "Loan Eligibility" at bounding box center [160, 229] width 108 height 5
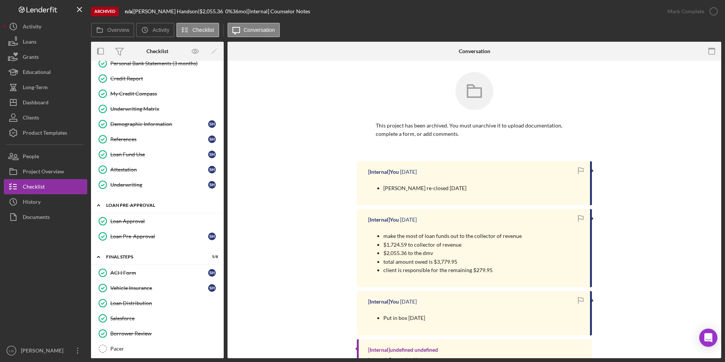
scroll to position [300, 0]
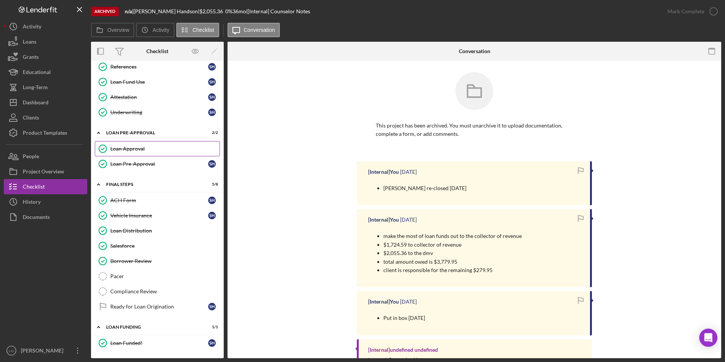
click at [130, 141] on link "Loan Approval Loan Approval" at bounding box center [157, 148] width 125 height 15
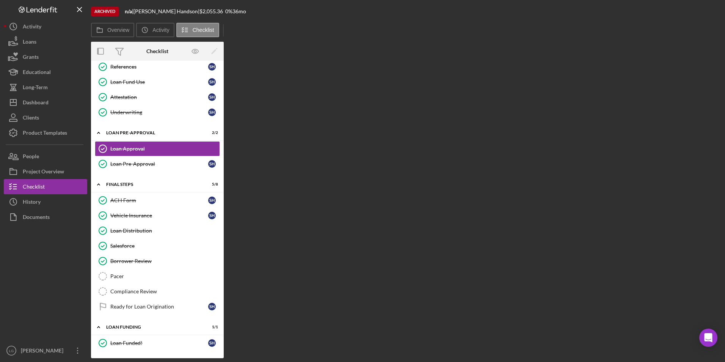
scroll to position [300, 0]
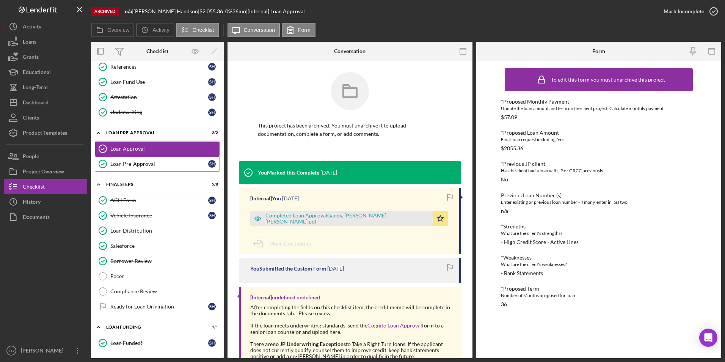
click at [124, 161] on div "Loan Pre-Approval" at bounding box center [159, 164] width 98 height 6
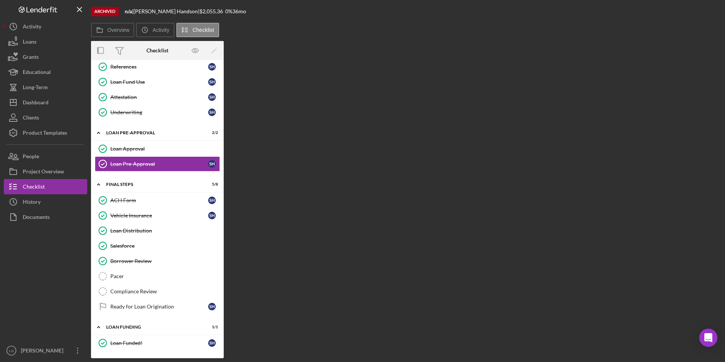
scroll to position [300, 0]
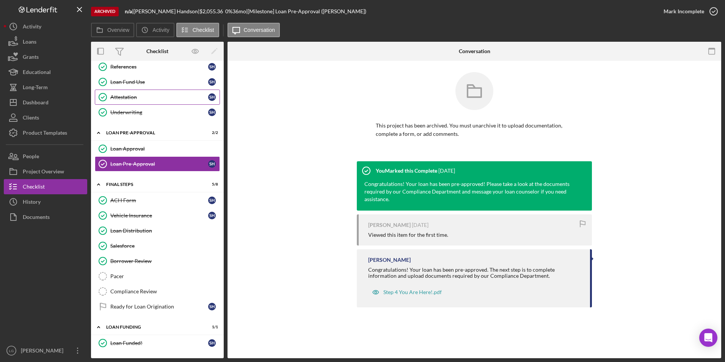
click at [126, 101] on link "Attestation Attestation S H" at bounding box center [157, 96] width 125 height 15
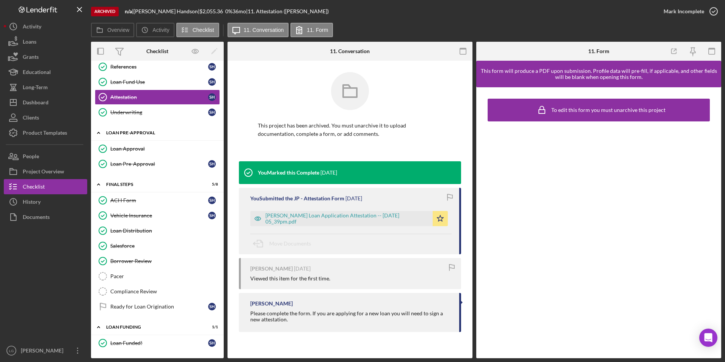
scroll to position [148, 0]
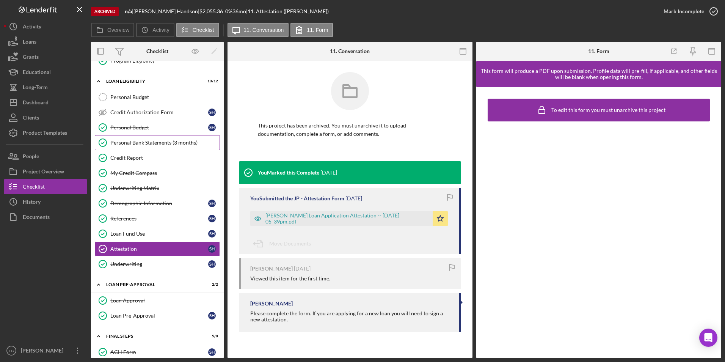
click at [151, 140] on div "Personal Bank Statements (3 months)" at bounding box center [164, 143] width 109 height 6
